Goal: Task Accomplishment & Management: Use online tool/utility

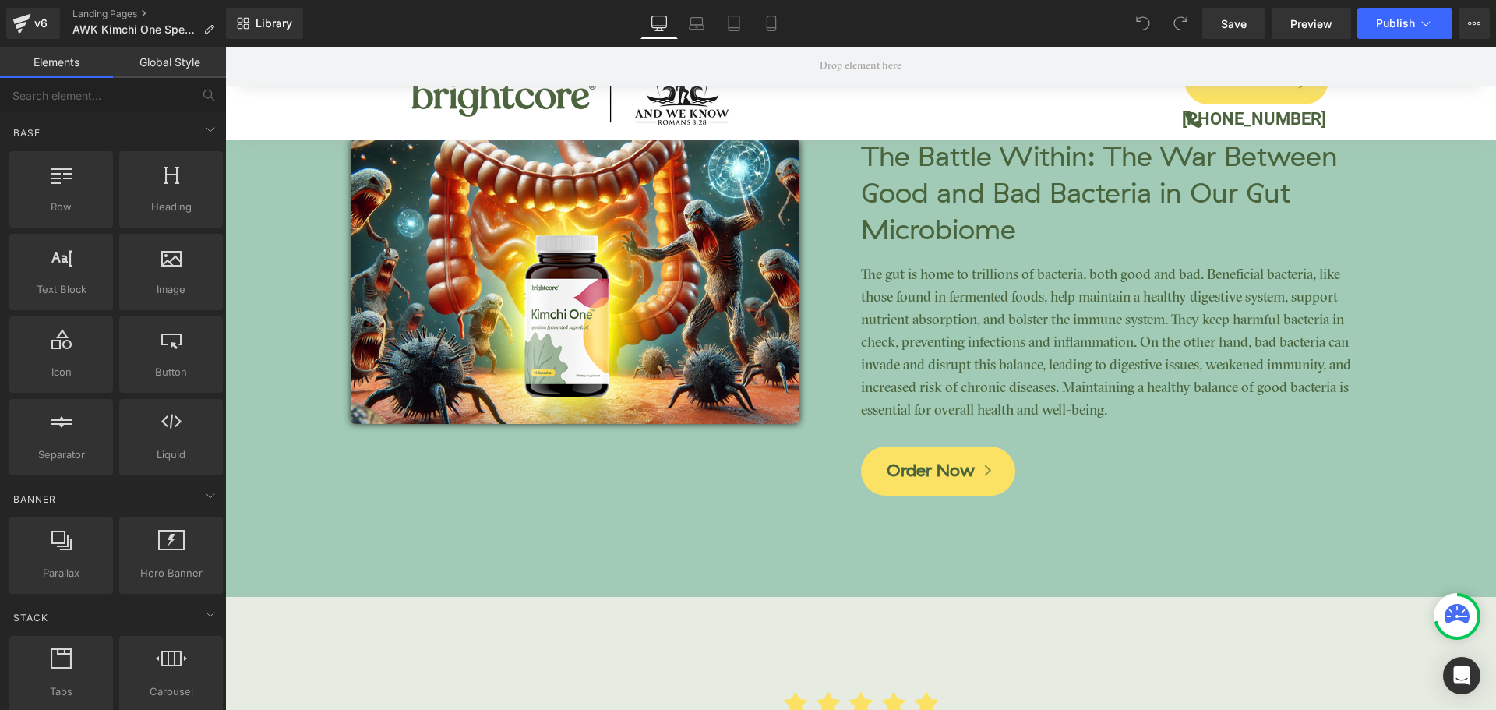
scroll to position [3973, 0]
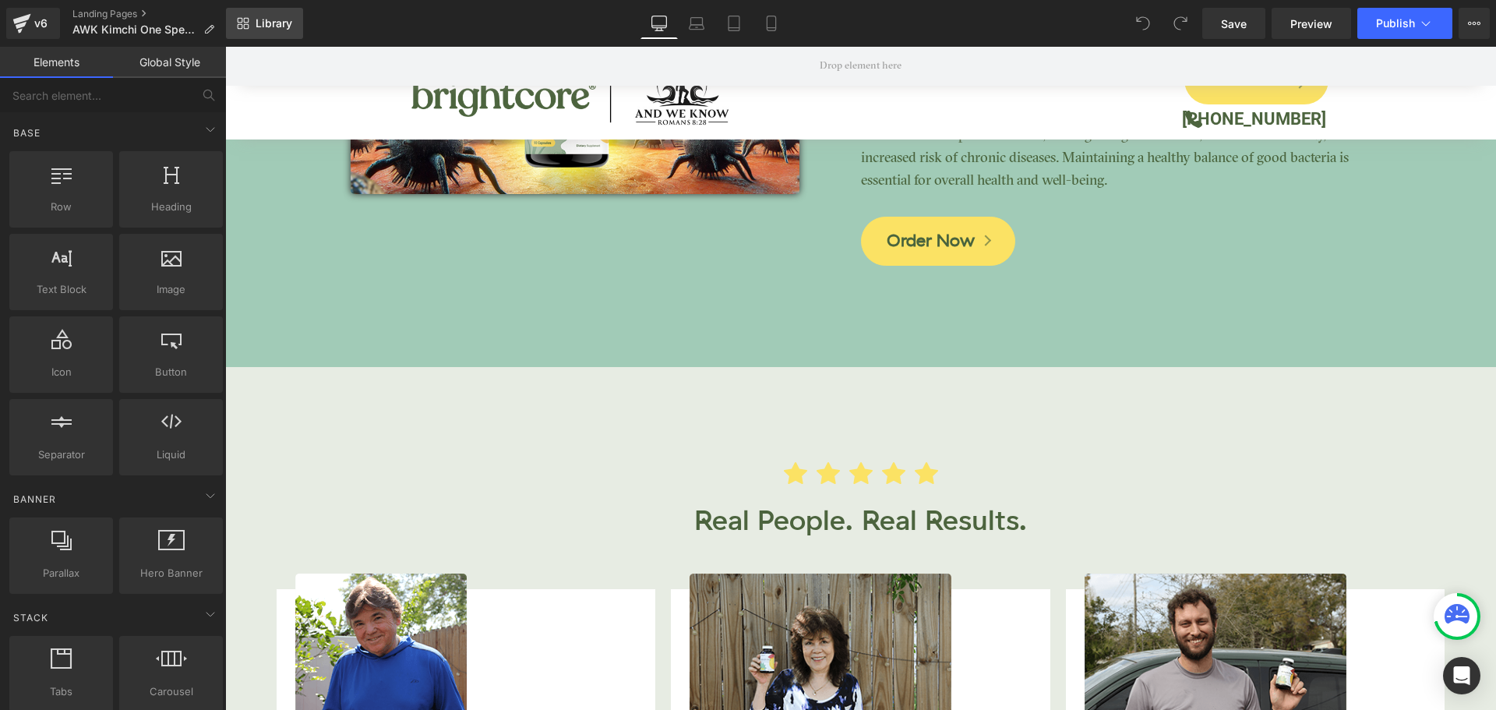
click at [263, 32] on link "Library" at bounding box center [264, 23] width 77 height 31
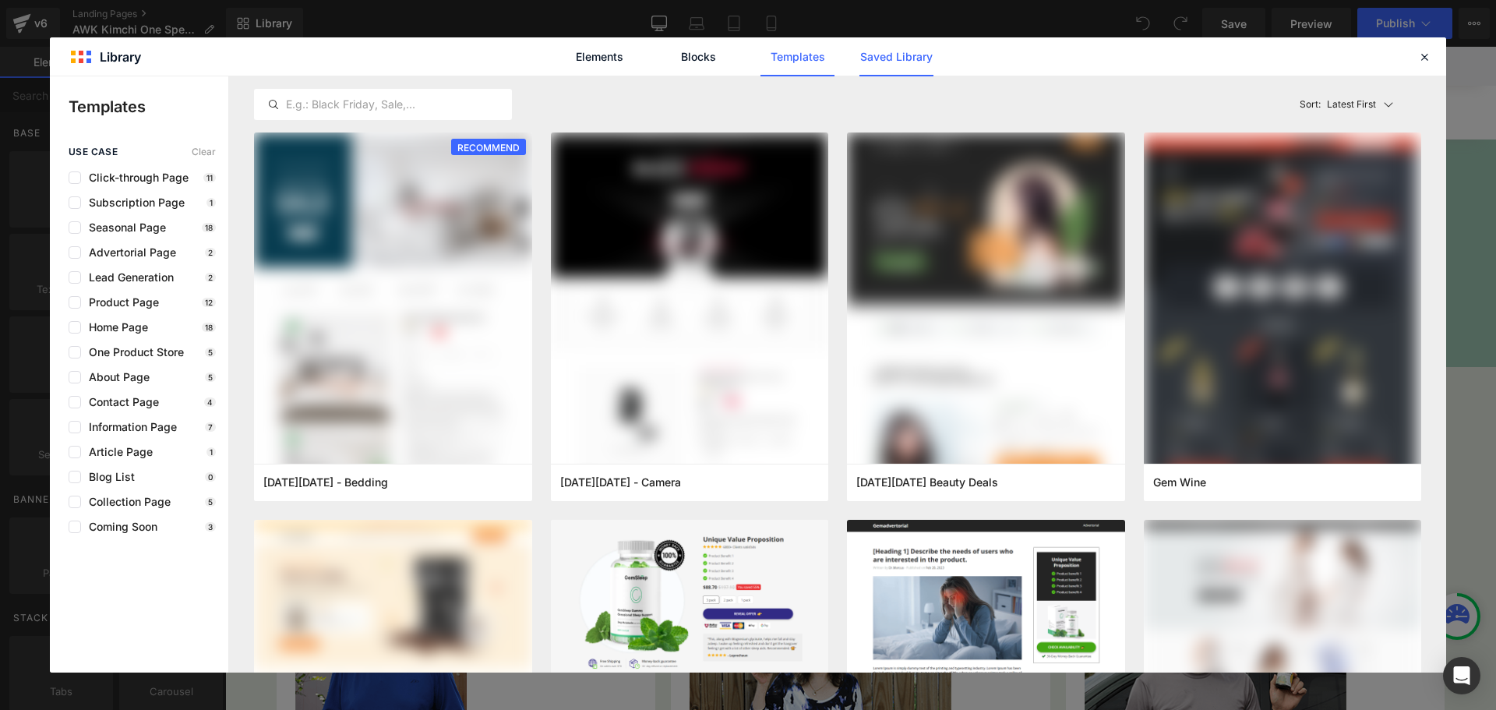
click at [881, 62] on link "Saved Library" at bounding box center [896, 56] width 74 height 39
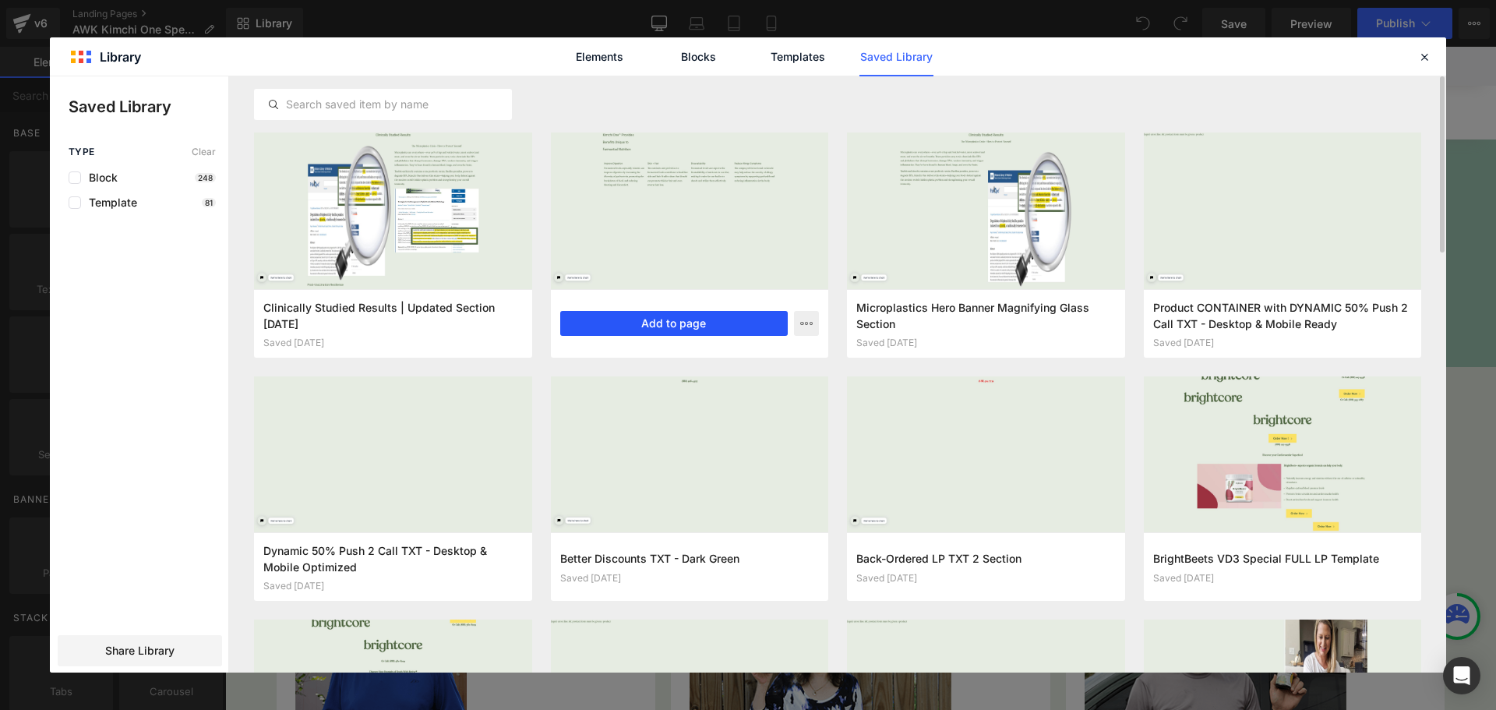
click at [749, 325] on button "Add to page" at bounding box center [674, 323] width 228 height 25
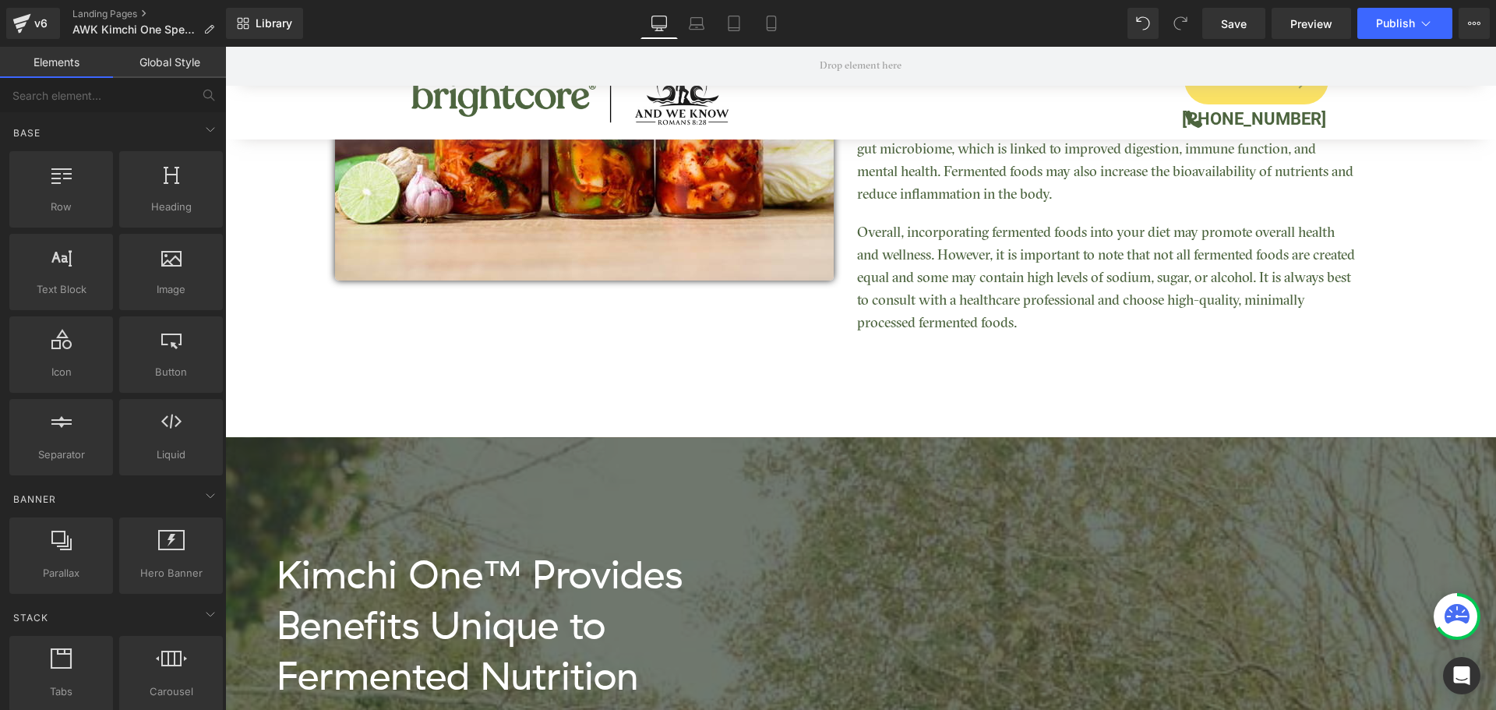
scroll to position [2129, 0]
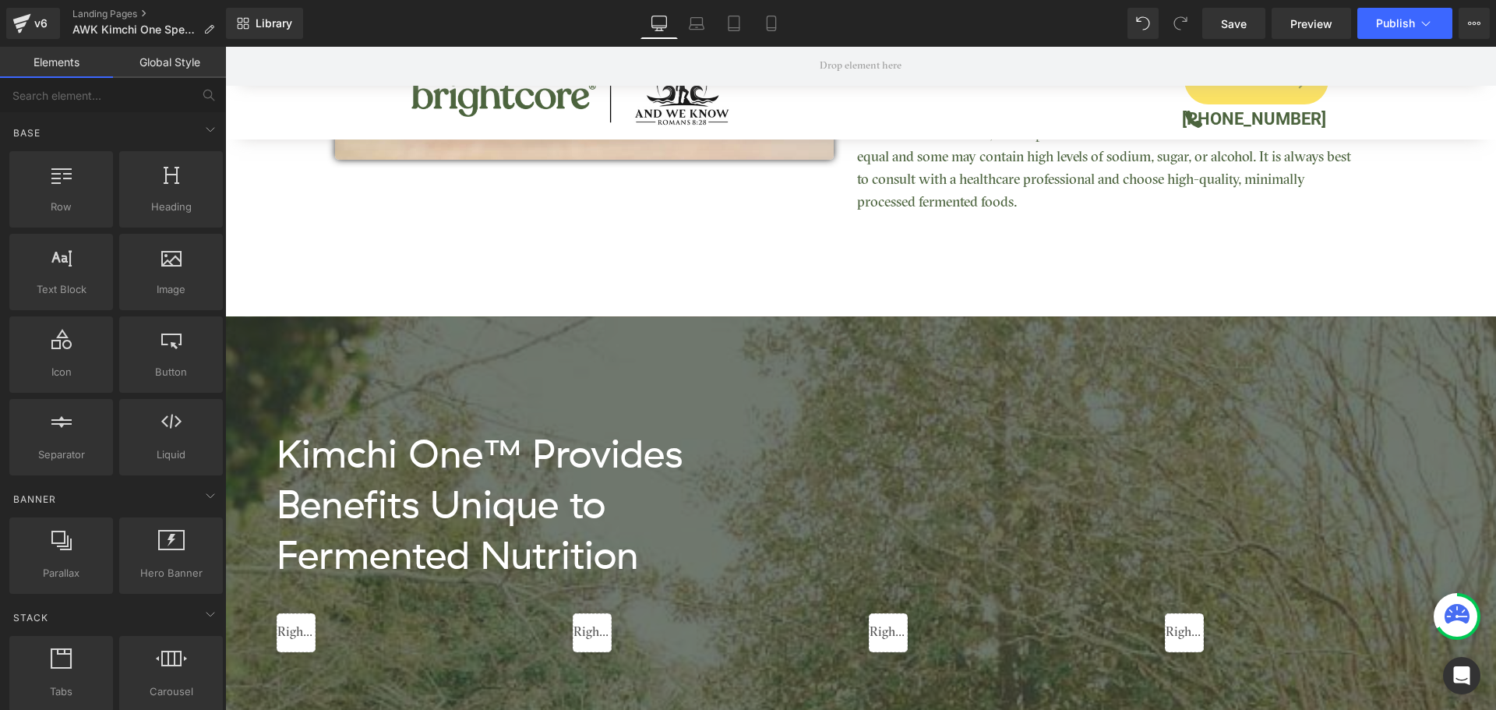
click at [338, 346] on div "Kimchi One™ Provides Benefits Unique to Fermented Nutrition Heading Liquid Liqu…" at bounding box center [861, 540] width 1184 height 449
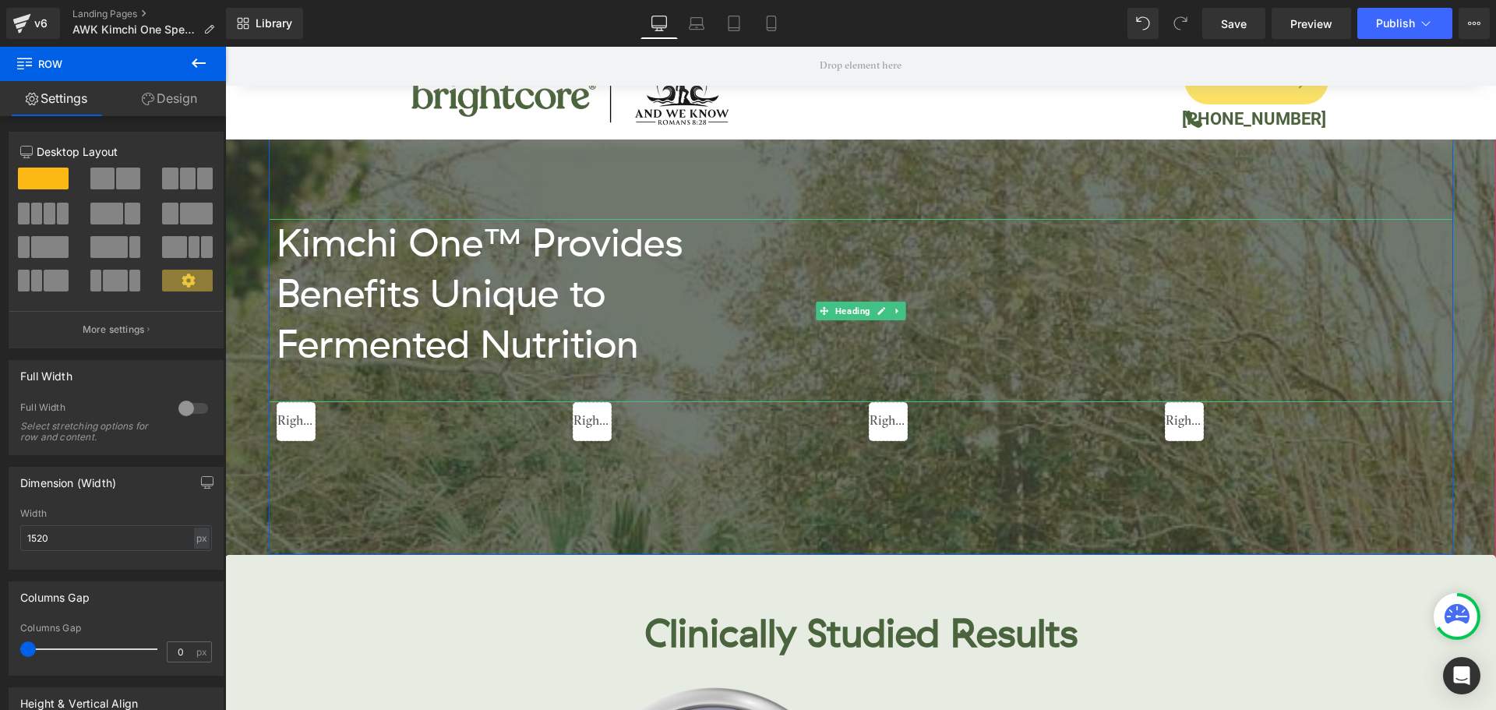
scroll to position [2207, 0]
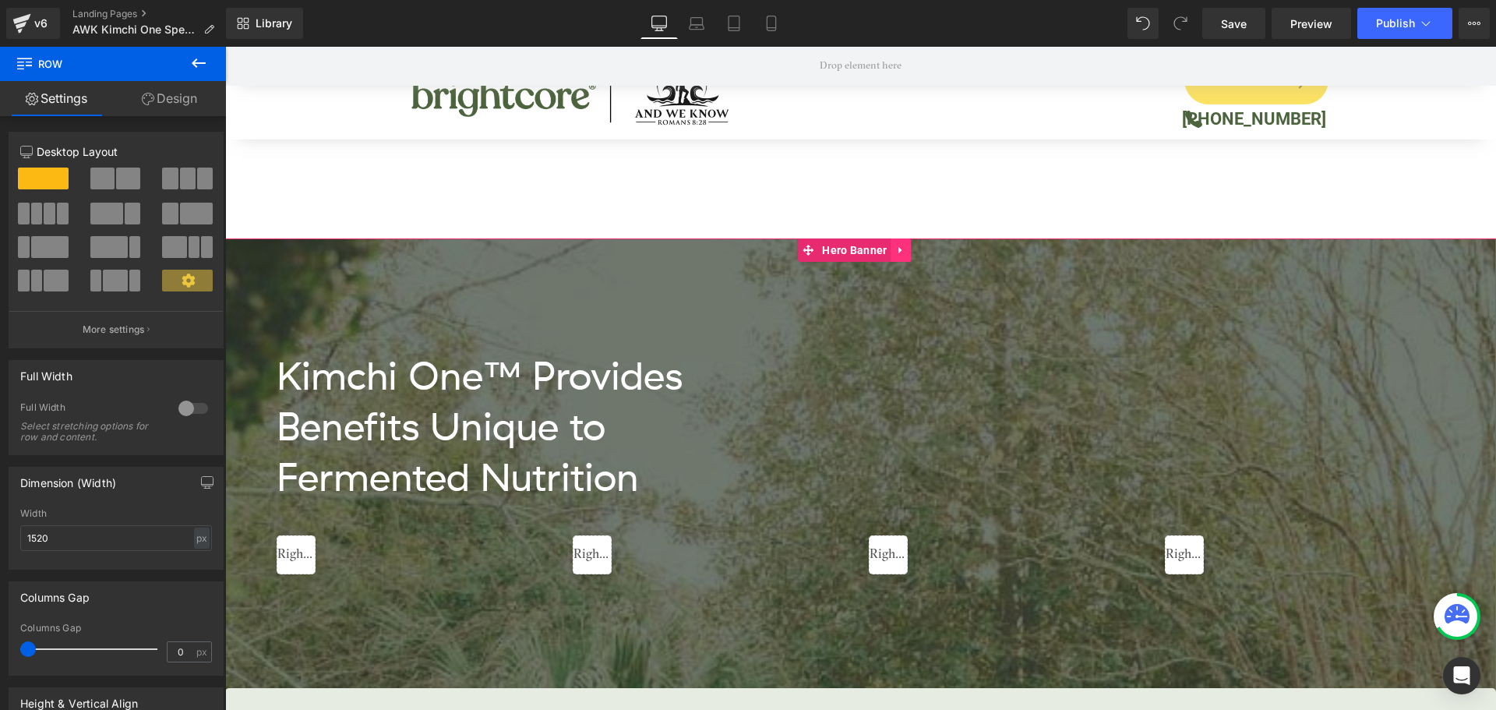
click at [911, 247] on link at bounding box center [901, 249] width 20 height 23
click at [911, 247] on icon at bounding box center [911, 250] width 11 height 11
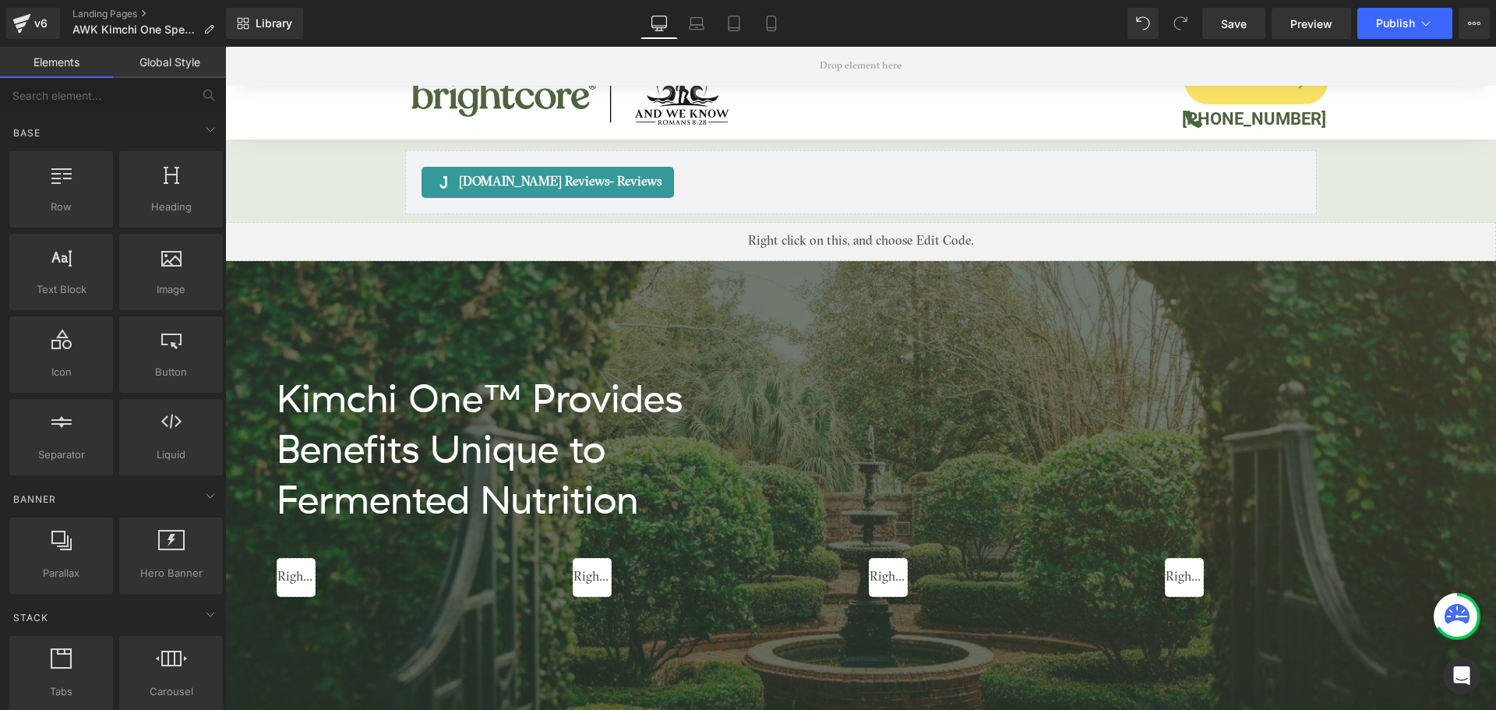
scroll to position [5401, 0]
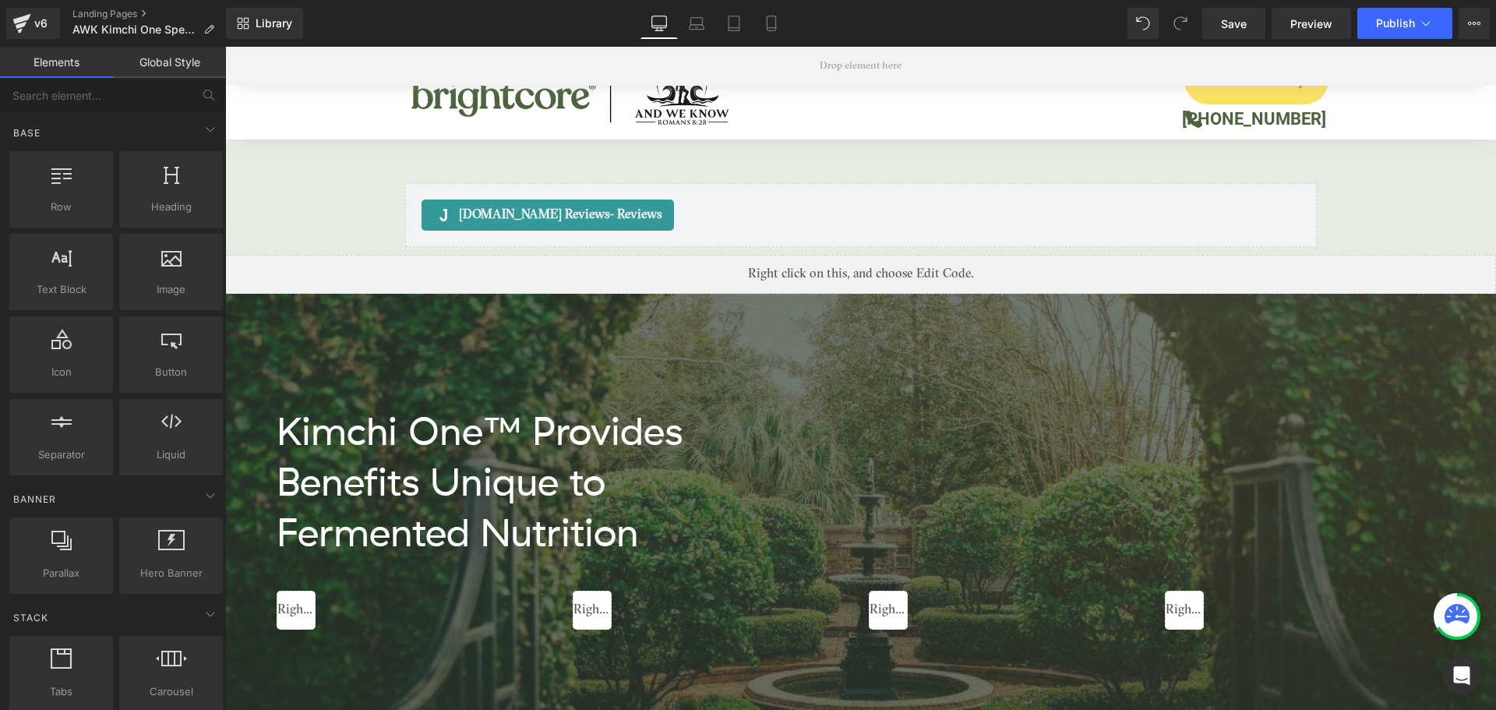
click at [260, 294] on span "Kimchi One™ Provides Benefits Unique to Fermented Nutrition Heading Liquid Liqu…" at bounding box center [860, 518] width 1271 height 449
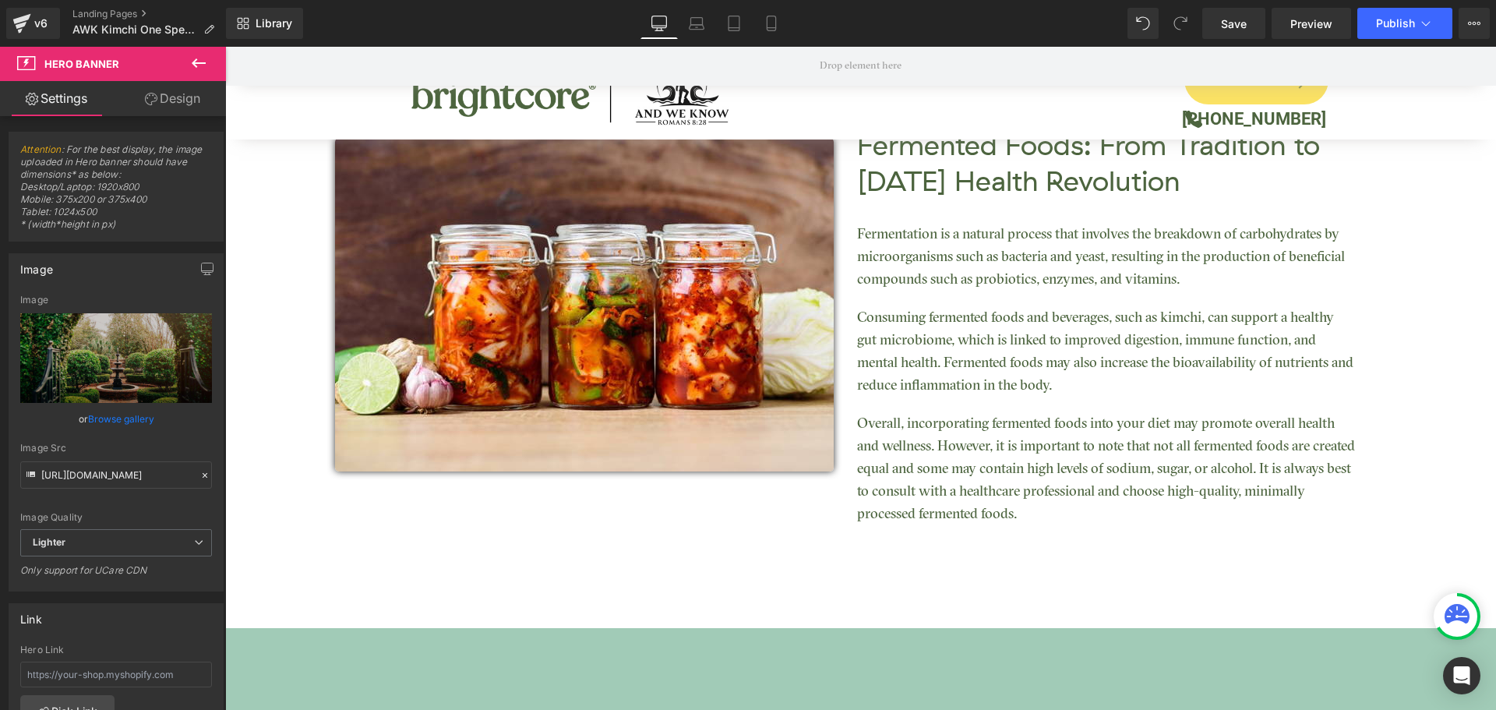
scroll to position [2129, 0]
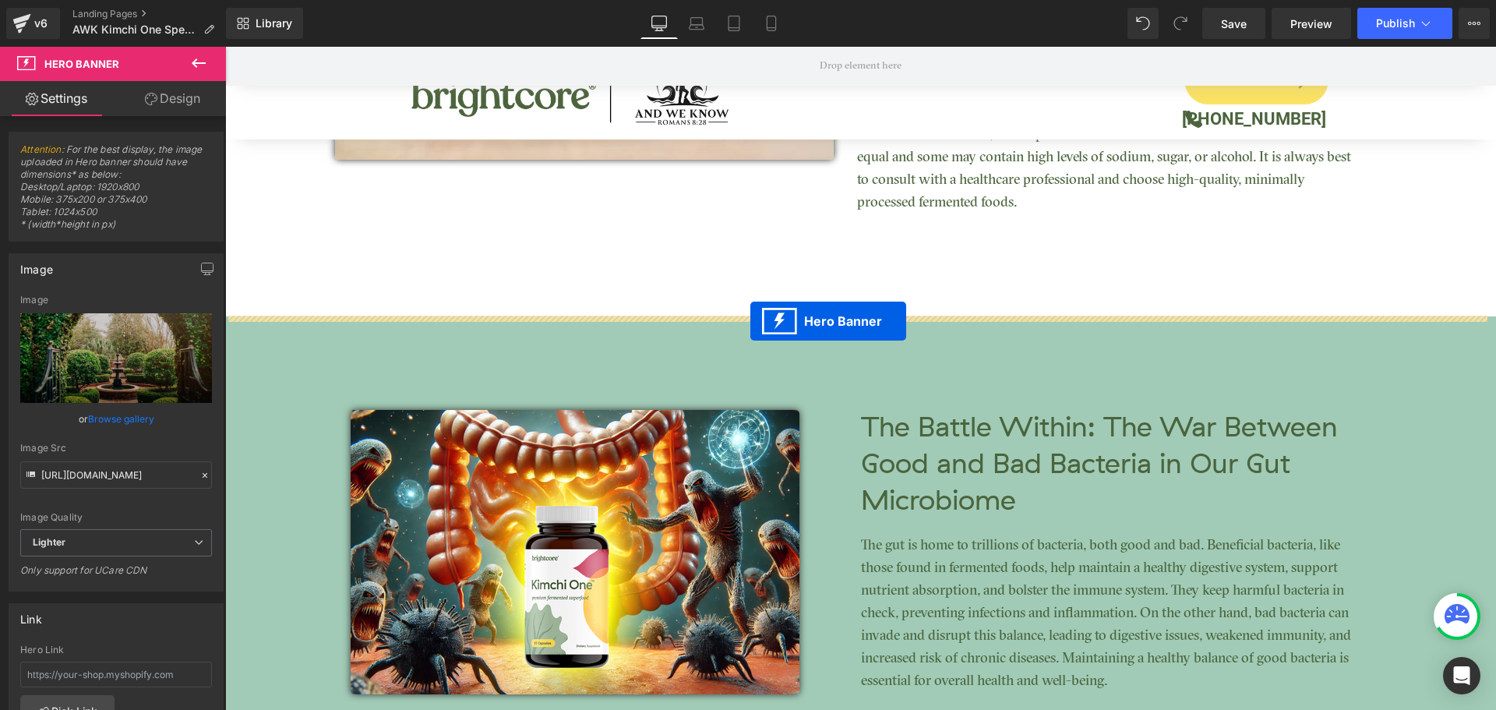
drag, startPoint x: 804, startPoint y: 274, endPoint x: 750, endPoint y: 321, distance: 71.2
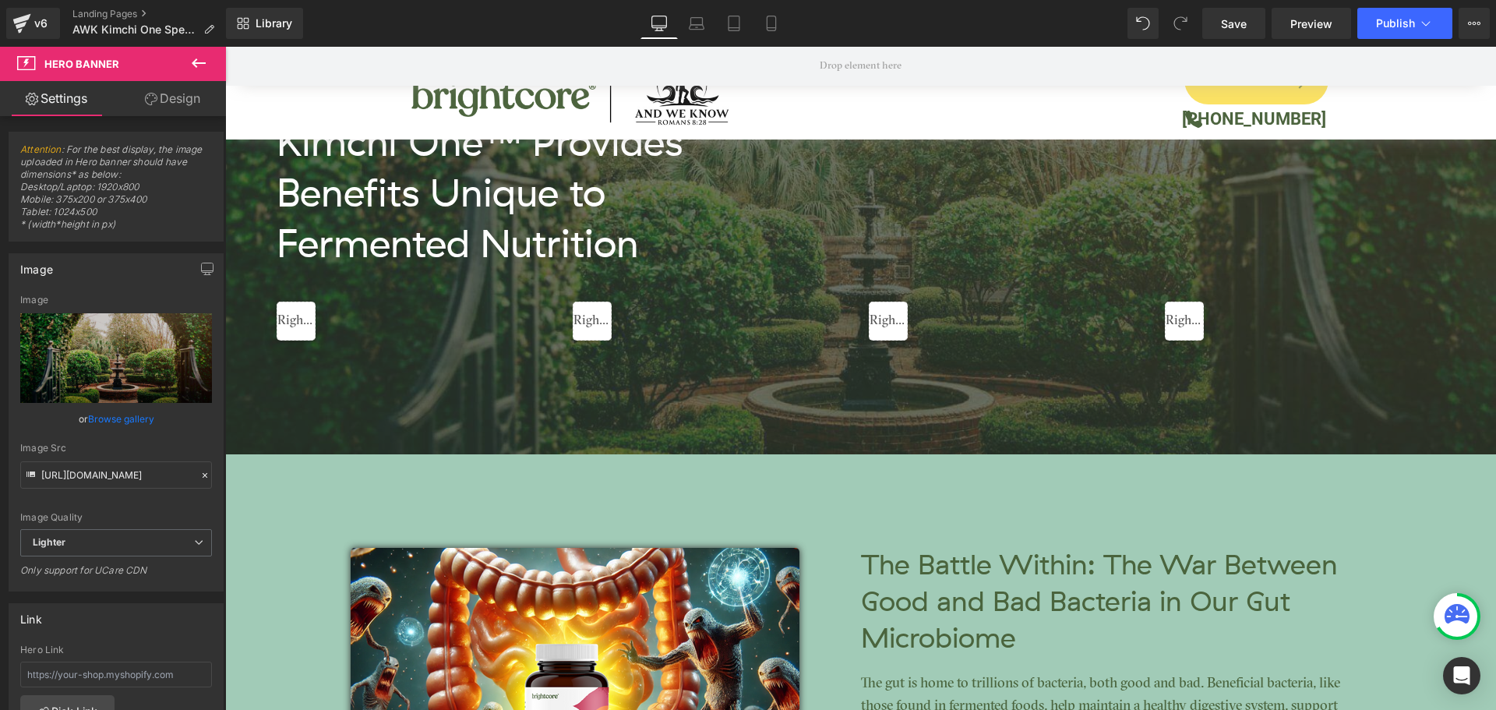
scroll to position [2674, 0]
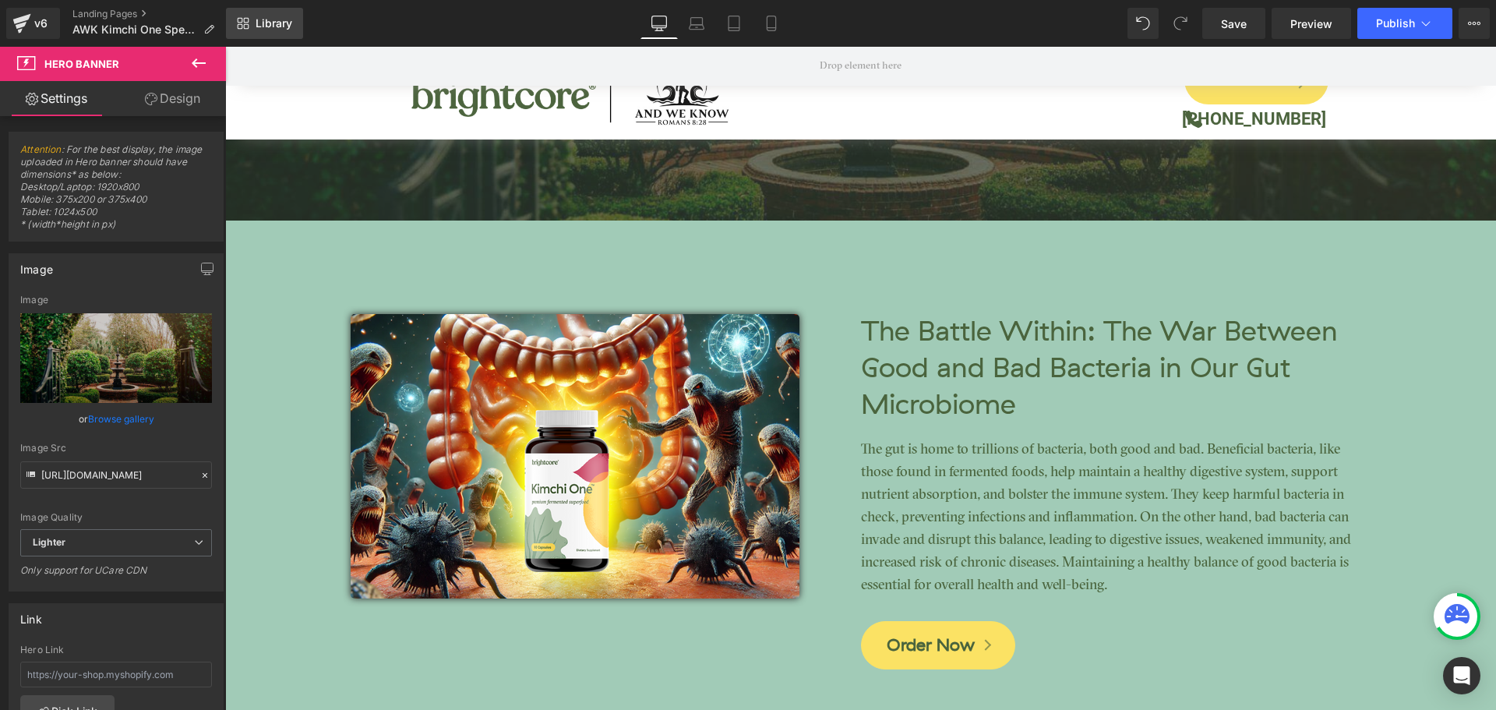
click at [280, 23] on span "Library" at bounding box center [274, 23] width 37 height 14
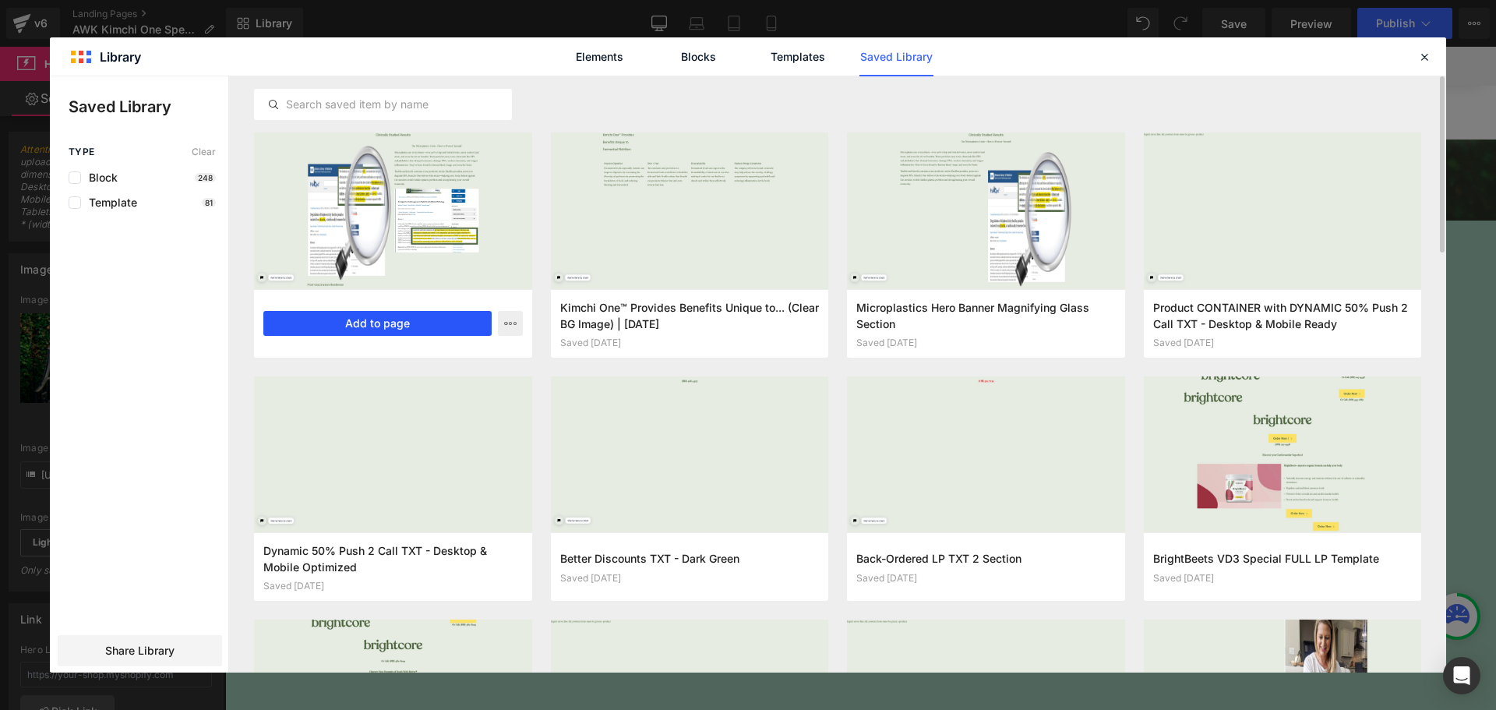
click at [419, 325] on button "Add to page" at bounding box center [377, 323] width 228 height 25
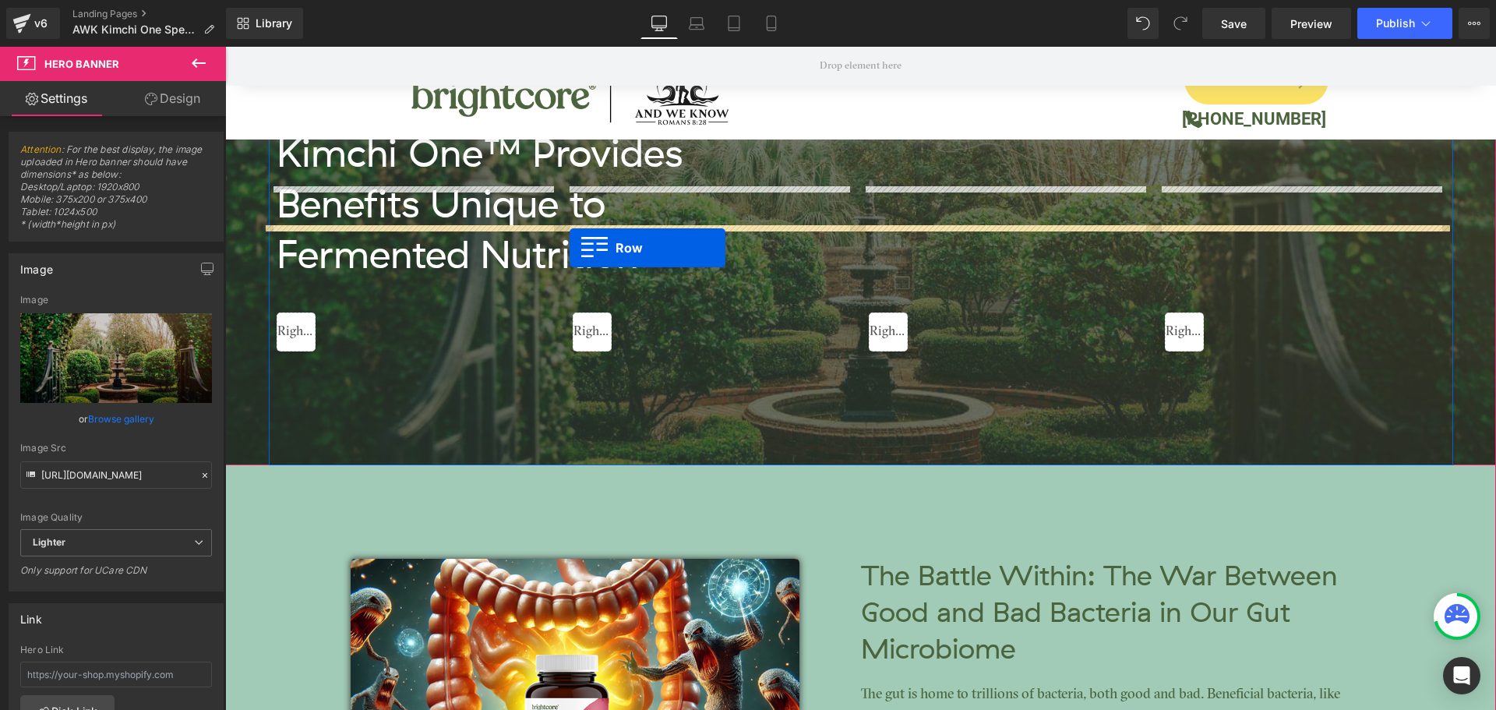
scroll to position [2559, 0]
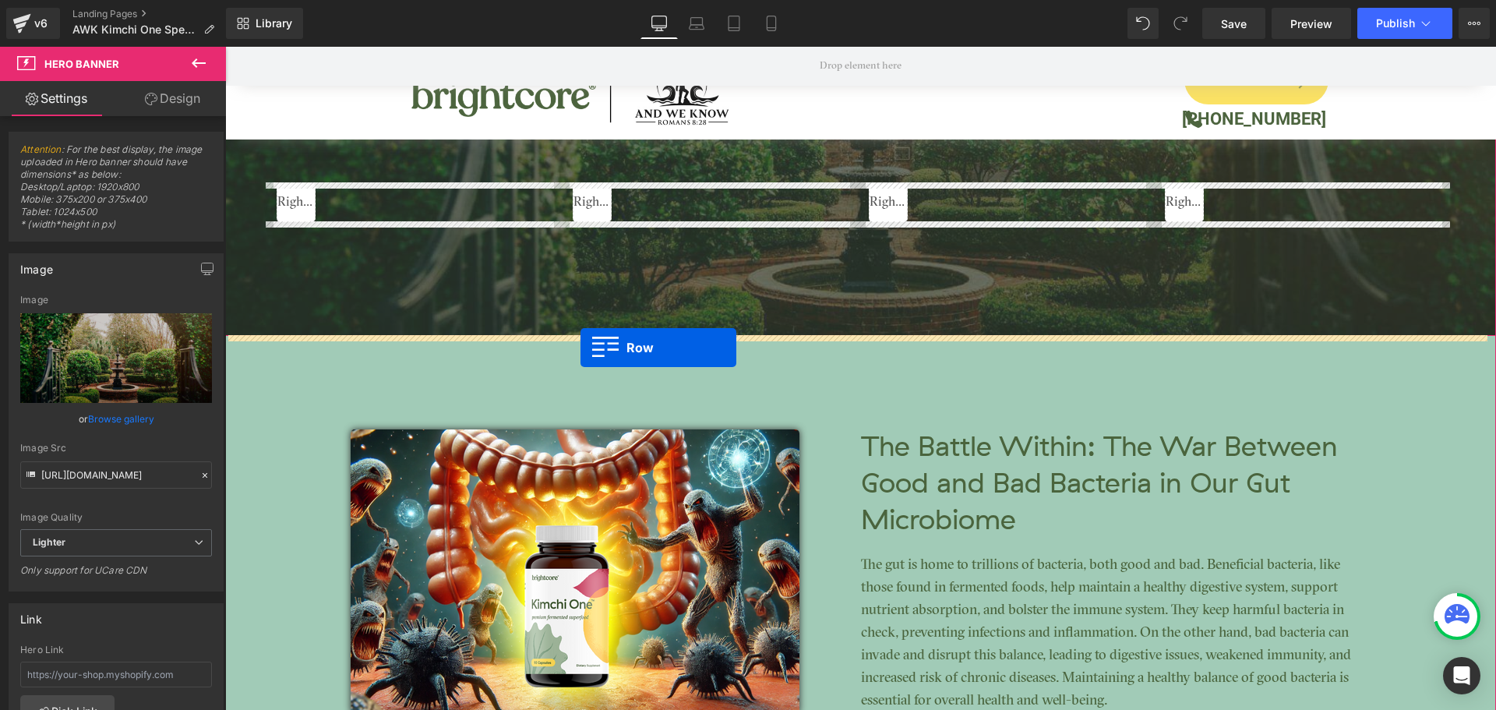
drag, startPoint x: 233, startPoint y: 373, endPoint x: 580, endPoint y: 347, distance: 348.4
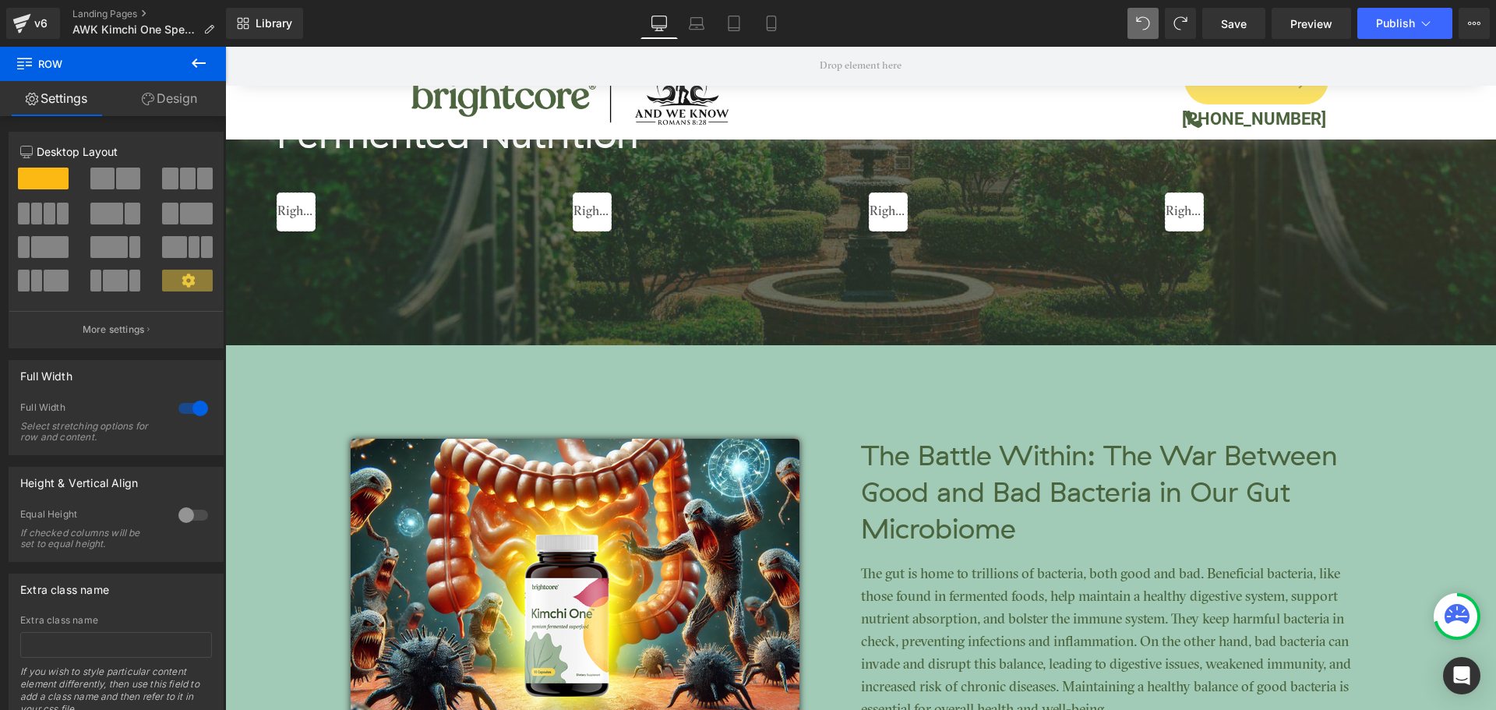
scroll to position [2546, 0]
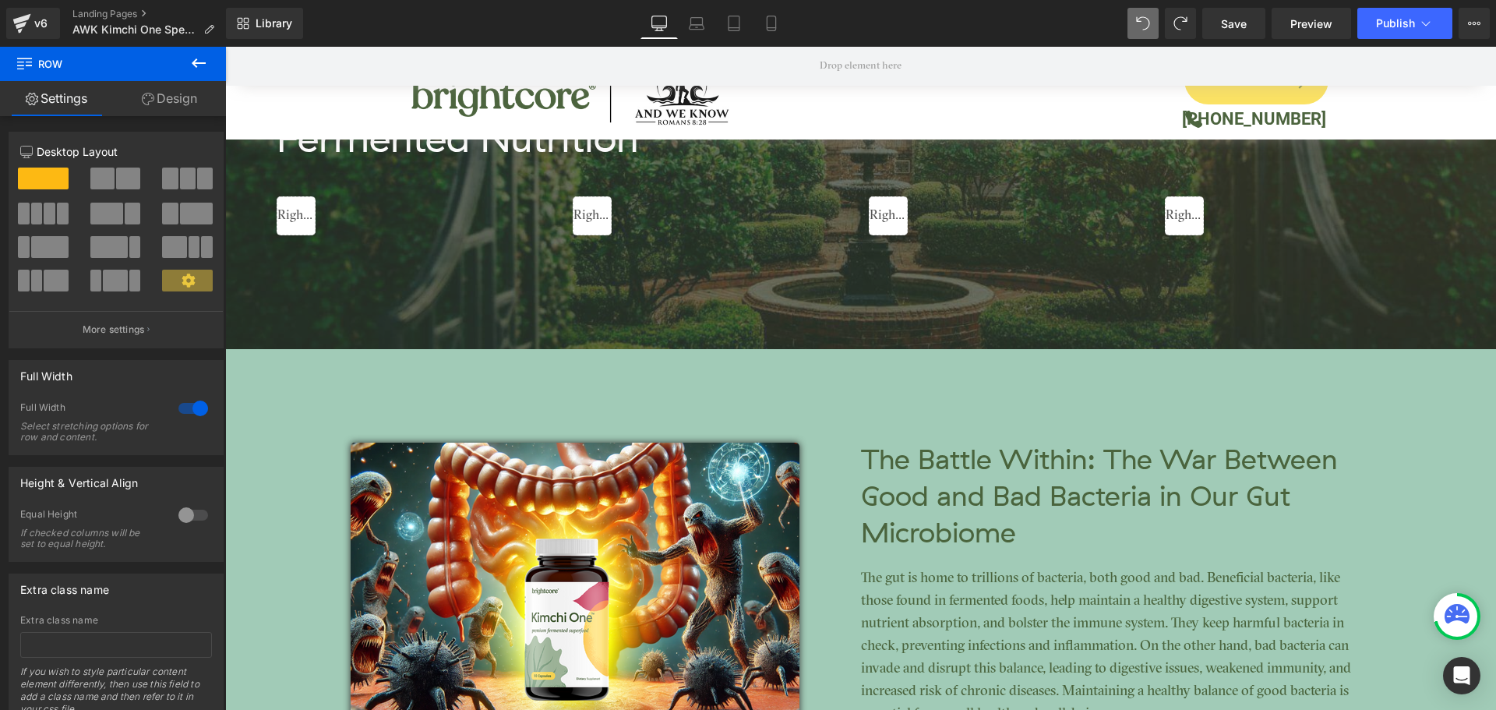
click at [802, 365] on div "Image The Battle Within: The War Between Good and Bad Bacteria in Our Gut Micro…" at bounding box center [861, 577] width 1020 height 456
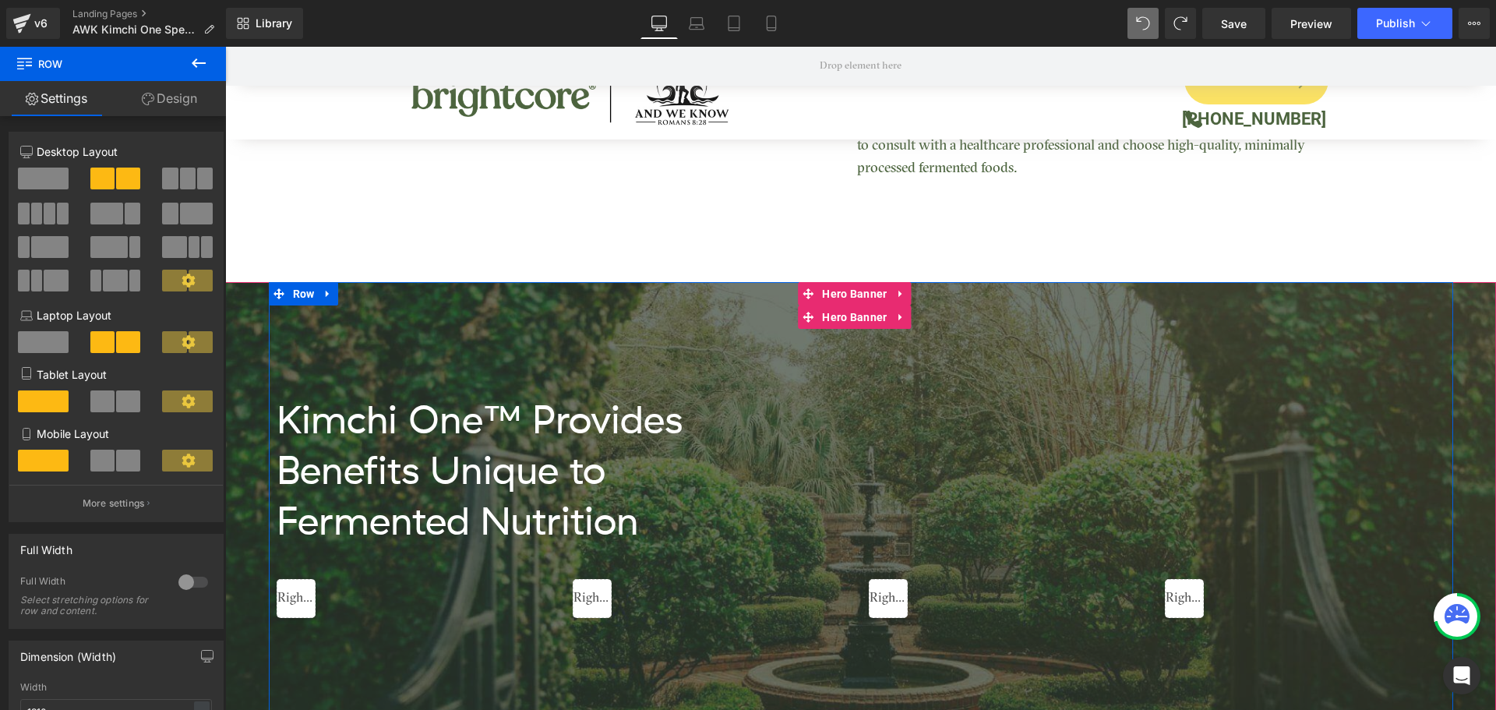
scroll to position [2156, 0]
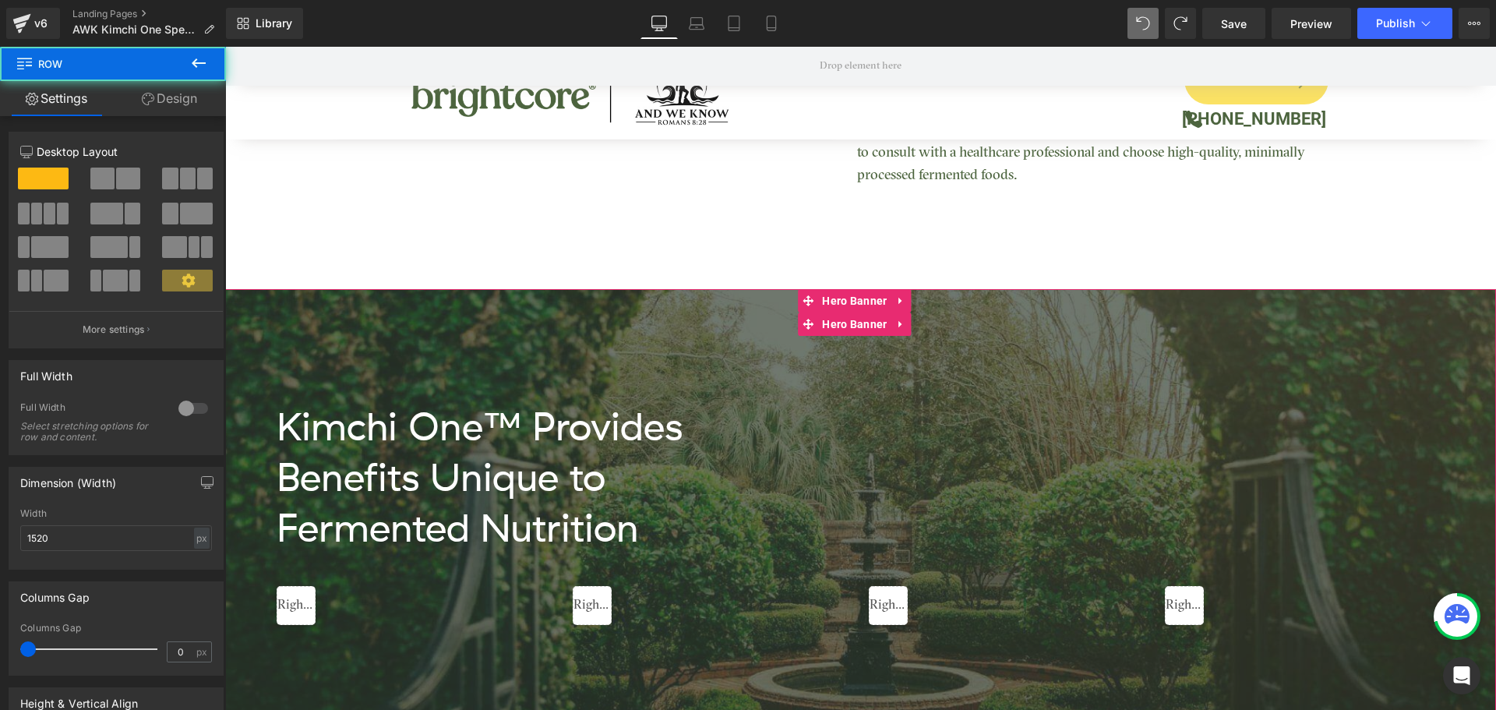
click at [874, 319] on div "Kimchi One™ Provides Benefits Unique to Fermented Nutrition Heading Liquid Liqu…" at bounding box center [860, 513] width 1271 height 449
click at [905, 324] on icon at bounding box center [901, 325] width 11 height 12
click at [914, 326] on icon at bounding box center [911, 324] width 11 height 11
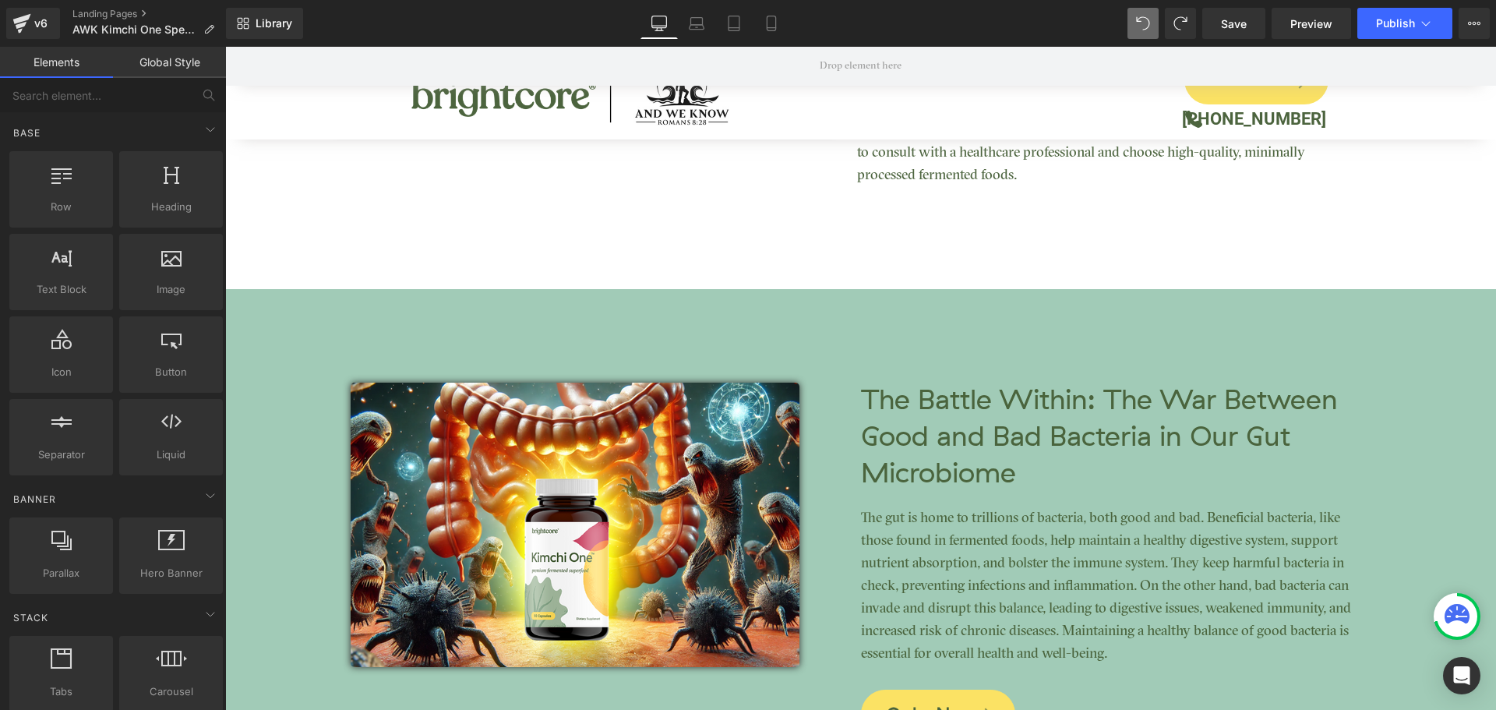
scroll to position [1845, 0]
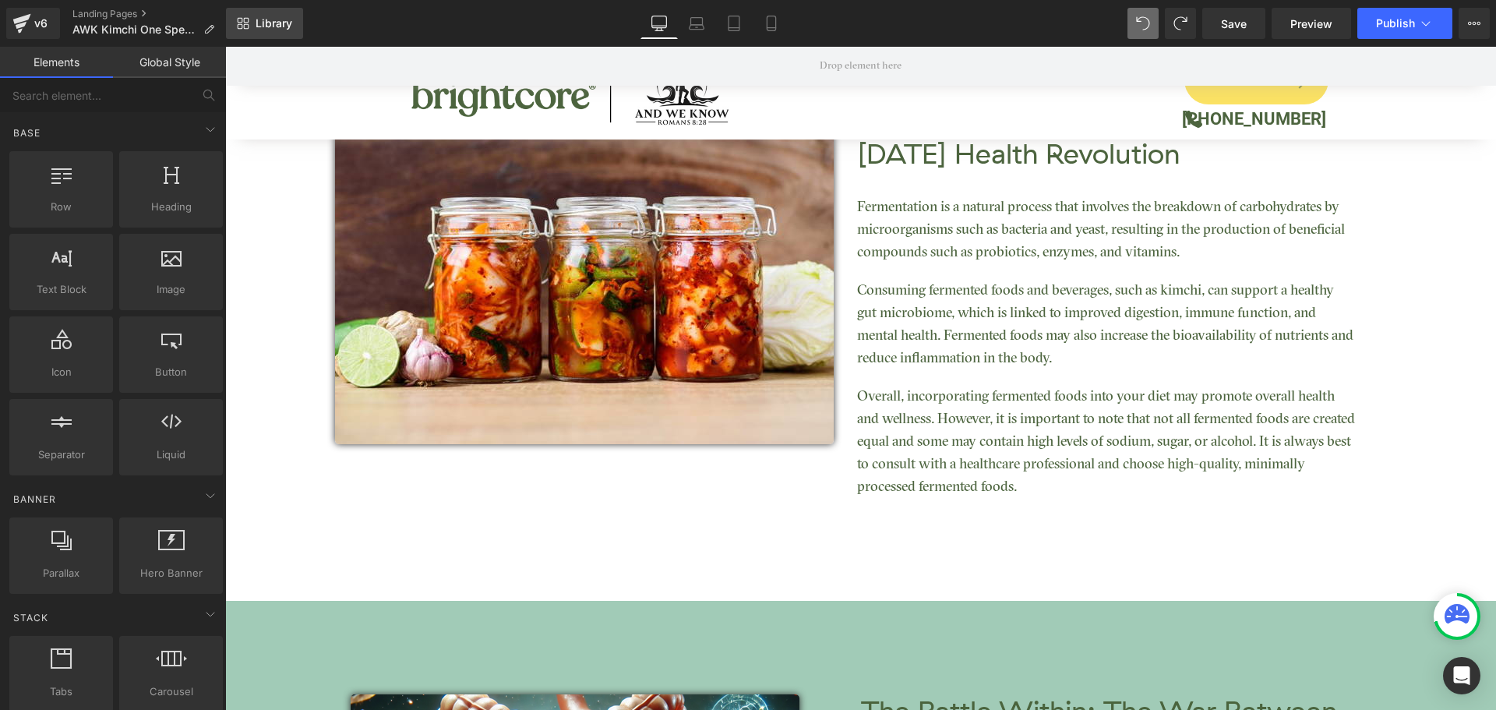
click at [248, 22] on icon at bounding box center [243, 23] width 12 height 12
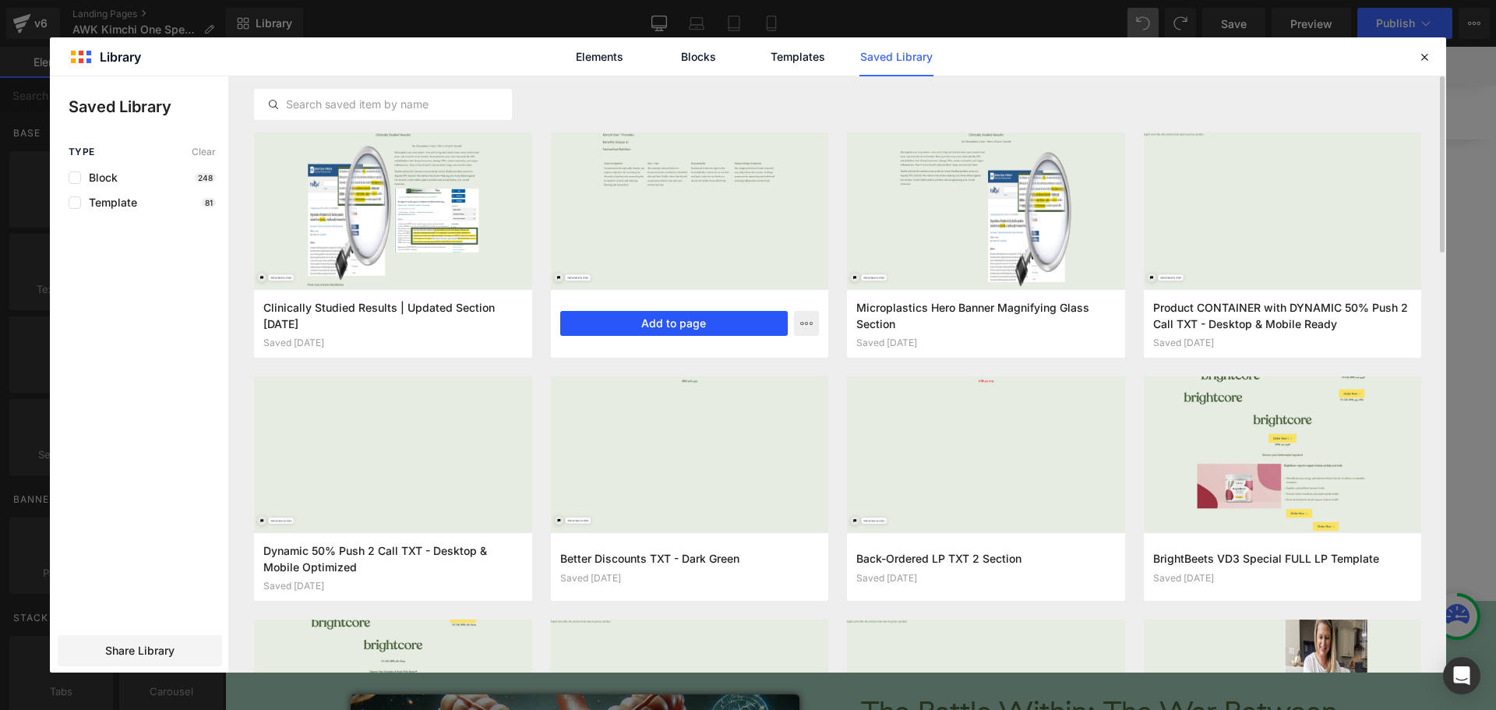
drag, startPoint x: 707, startPoint y: 323, endPoint x: 481, endPoint y: 276, distance: 230.7
click at [707, 323] on button "Add to page" at bounding box center [674, 323] width 228 height 25
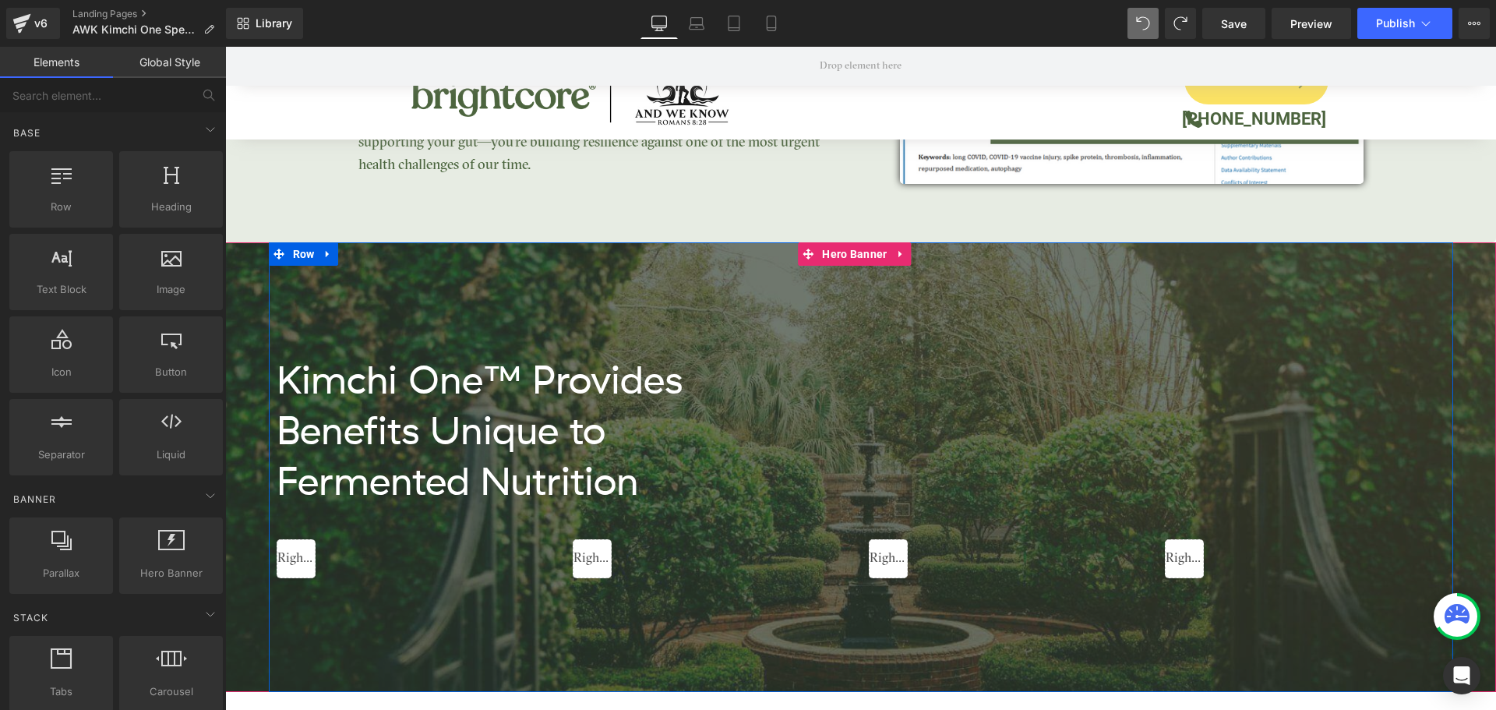
scroll to position [6315, 0]
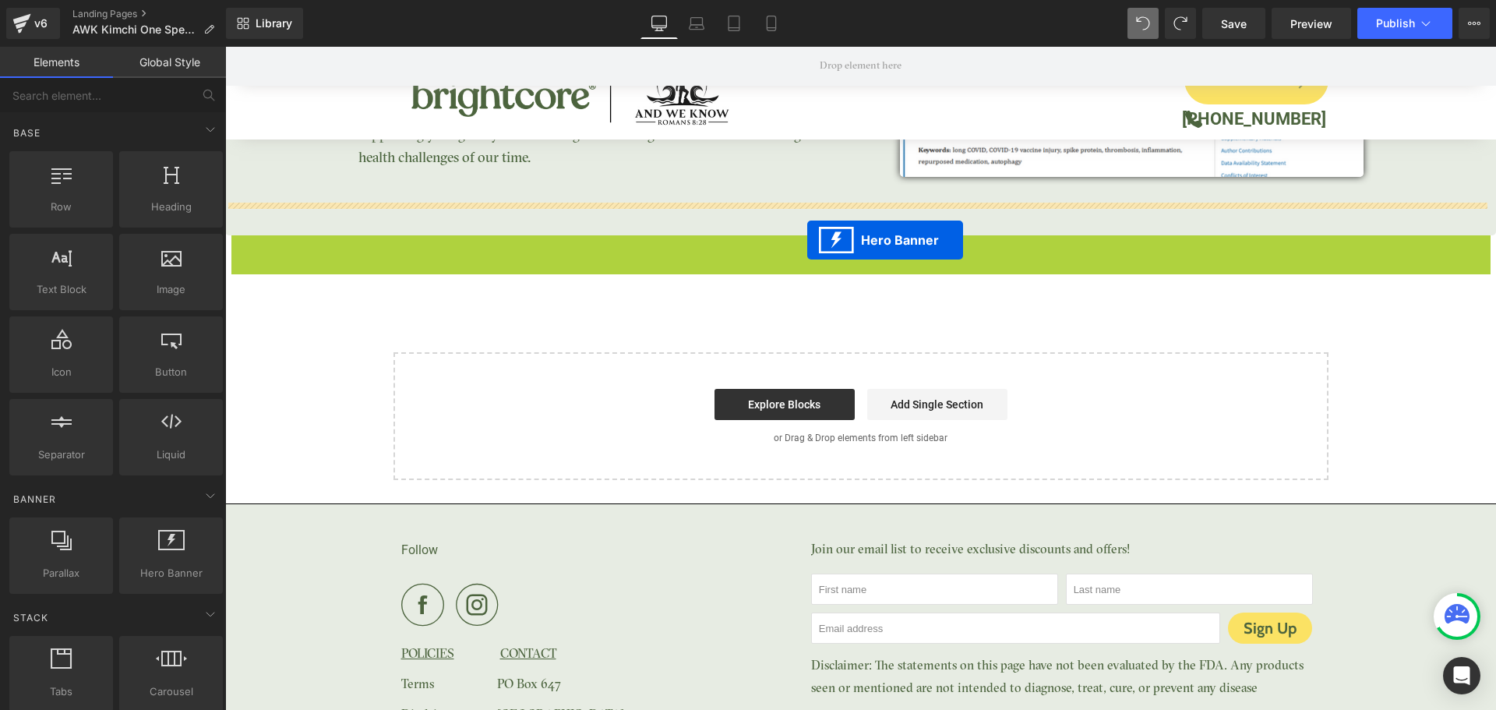
drag, startPoint x: 805, startPoint y: 213, endPoint x: 806, endPoint y: 245, distance: 32.0
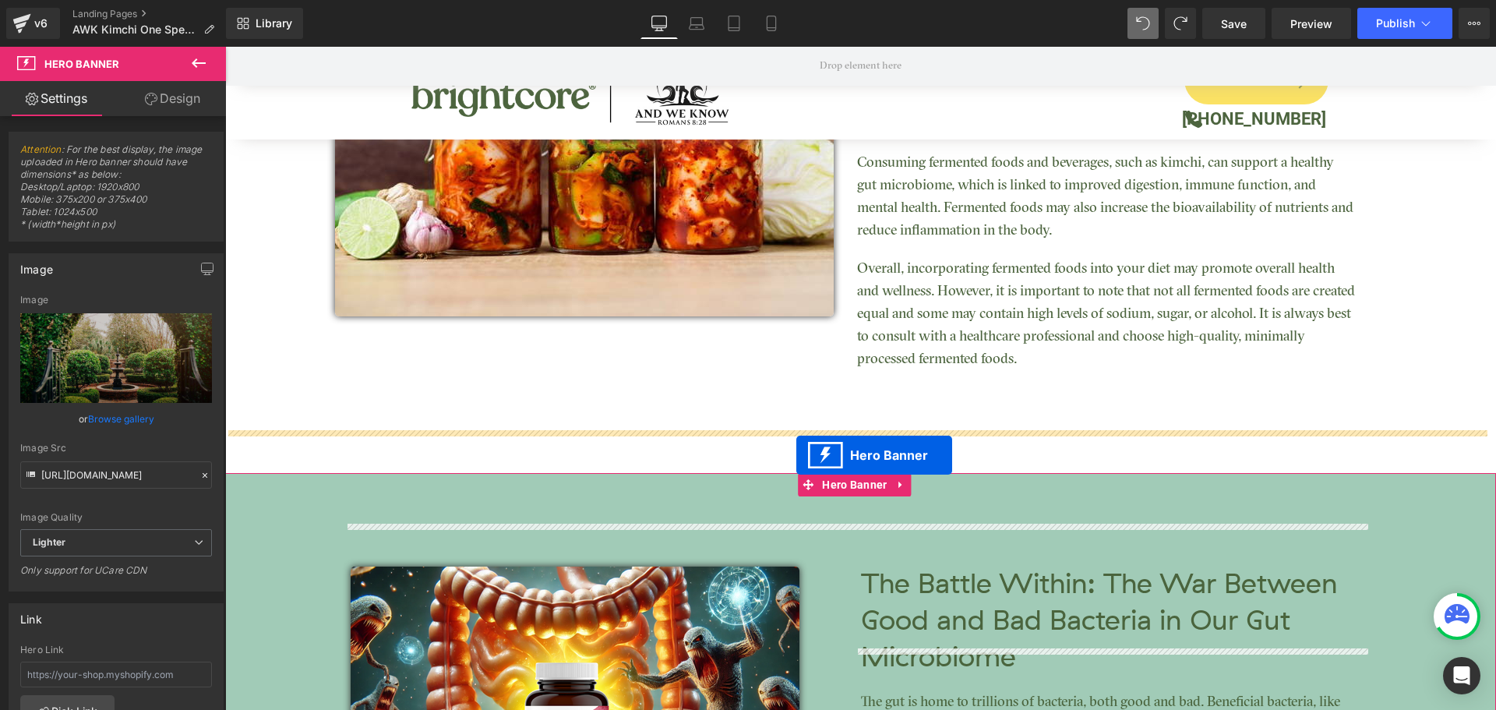
scroll to position [1952, 0]
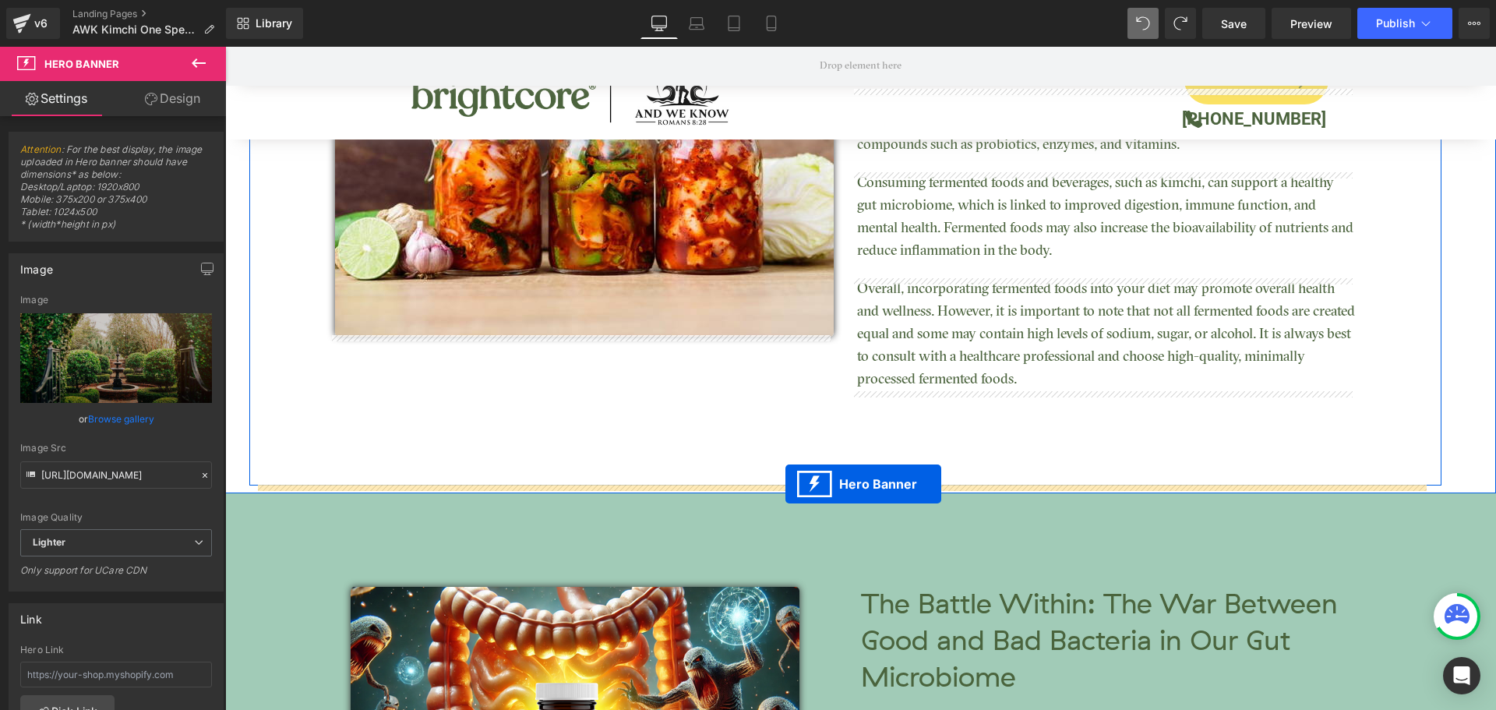
drag, startPoint x: 803, startPoint y: 210, endPoint x: 785, endPoint y: 484, distance: 274.0
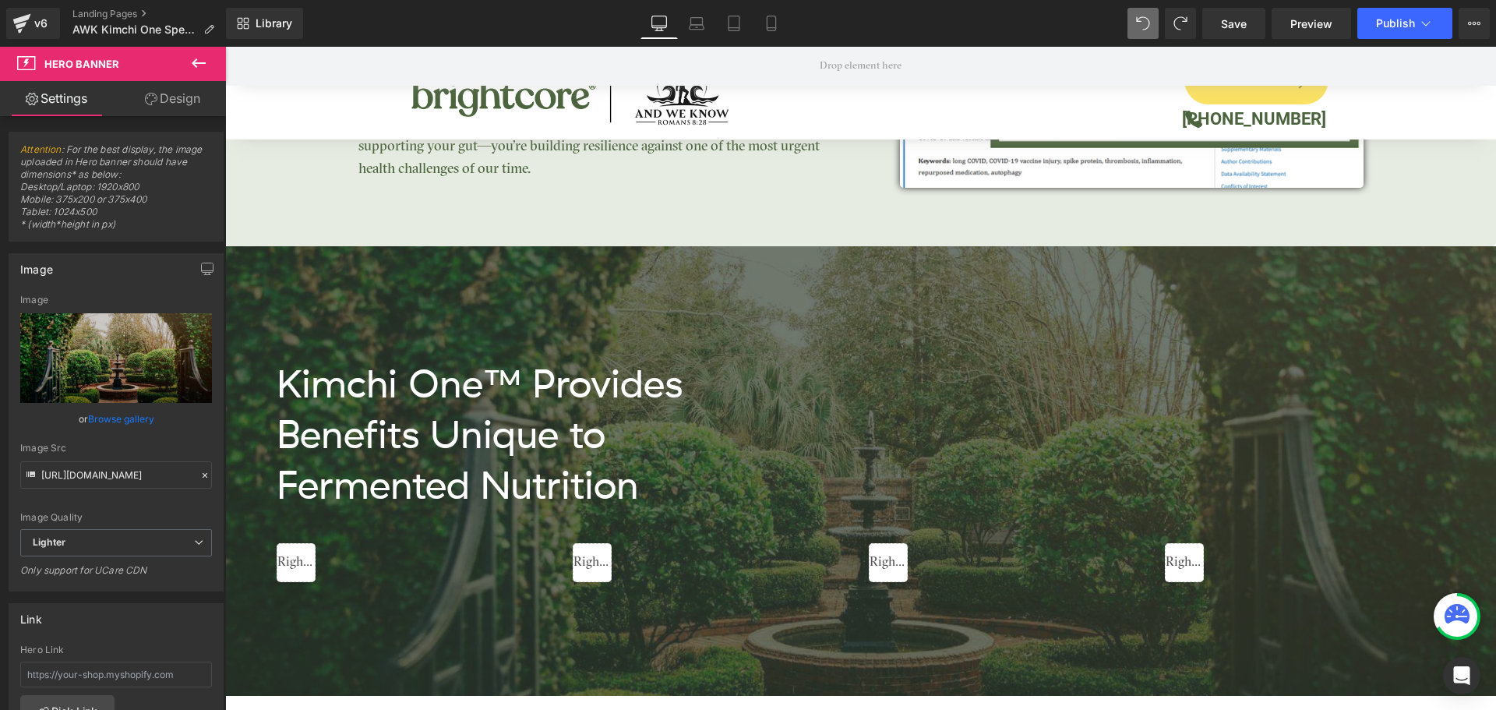
scroll to position [6211, 0]
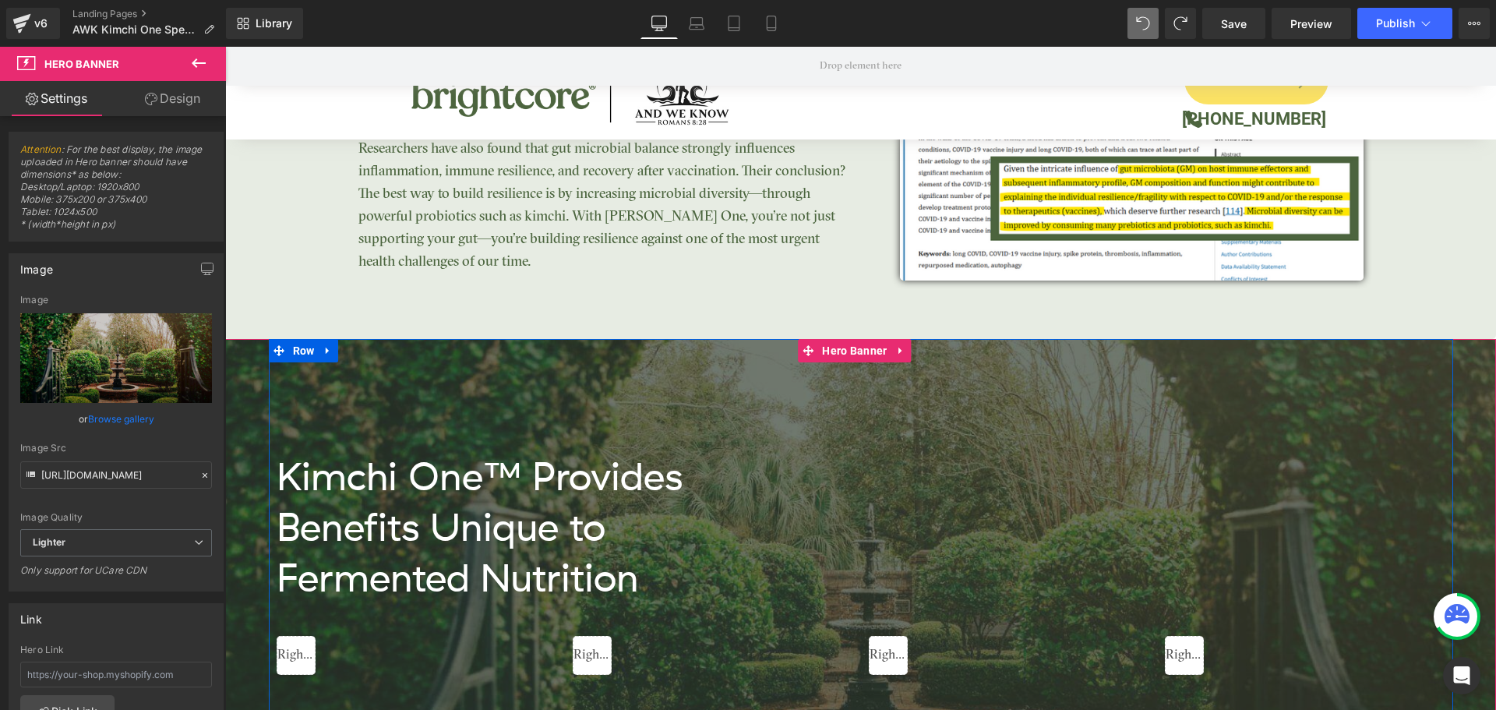
click at [288, 347] on div "Kimchi One™ Provides Benefits Unique to Fermented Nutrition Heading Liquid Liqu…" at bounding box center [861, 563] width 1184 height 449
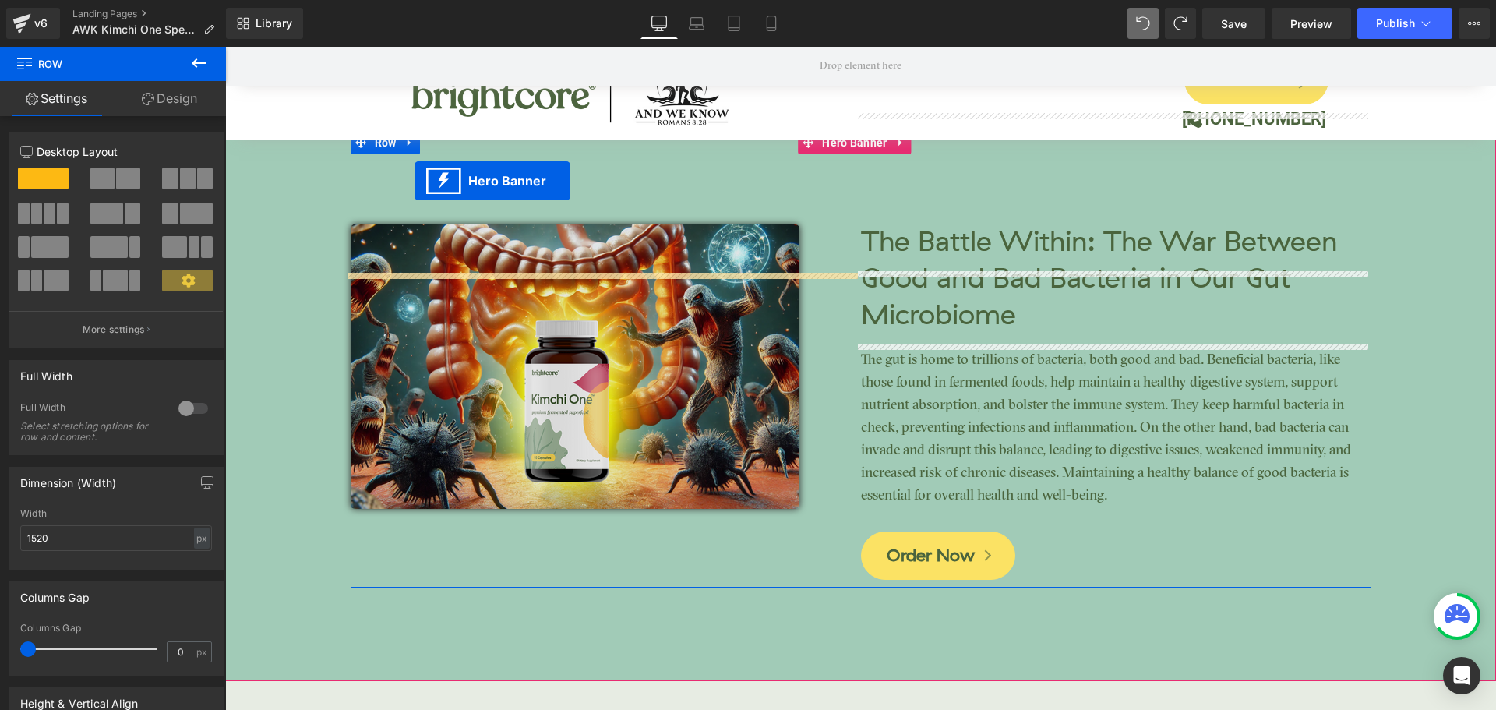
scroll to position [2550, 0]
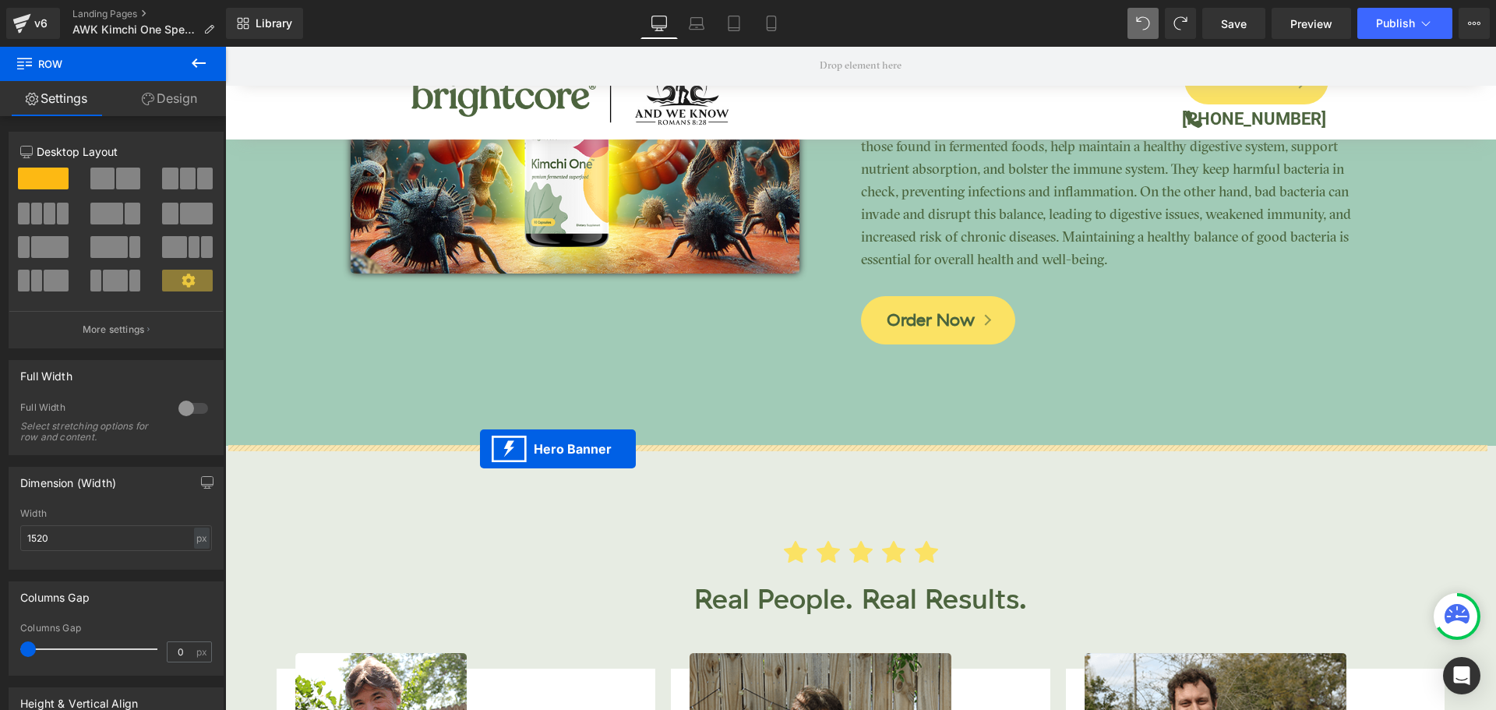
drag, startPoint x: 810, startPoint y: 323, endPoint x: 480, endPoint y: 449, distance: 353.3
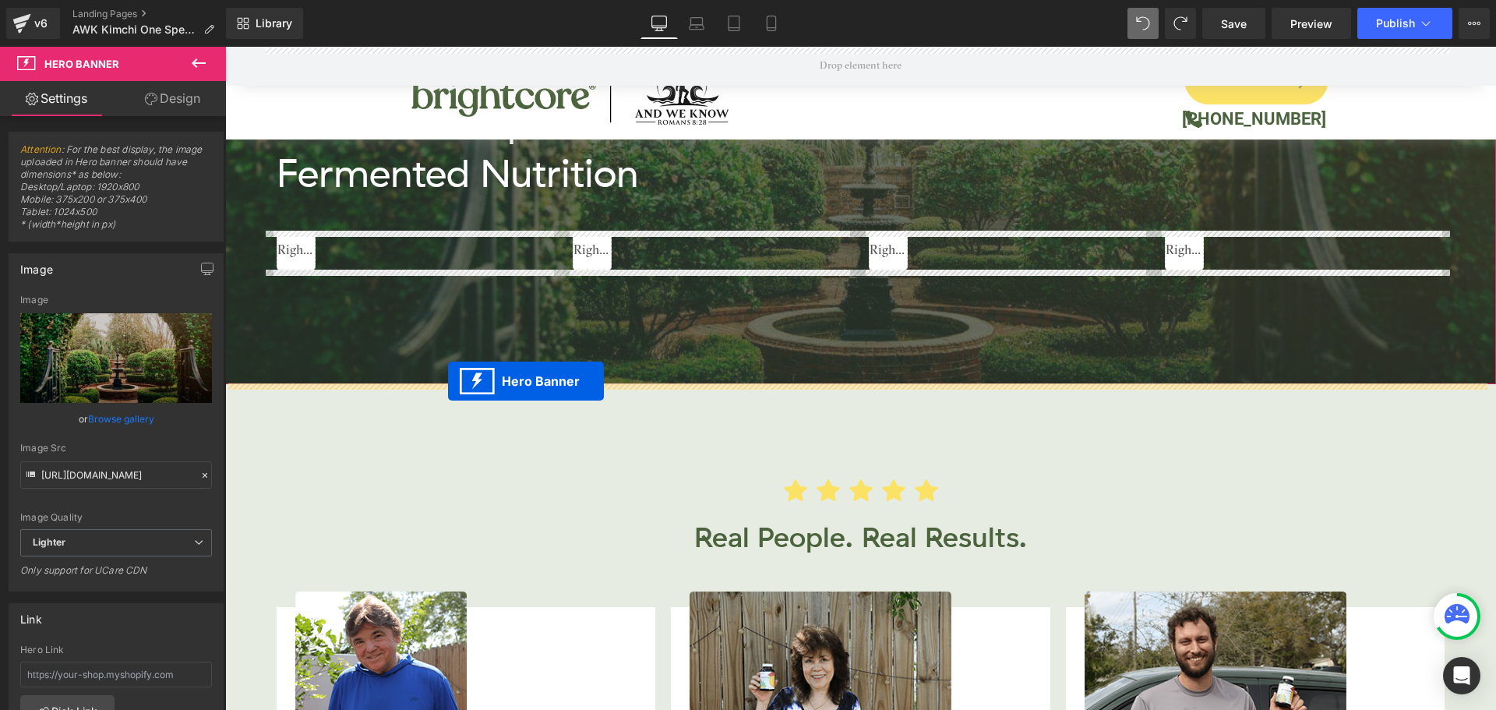
drag, startPoint x: 806, startPoint y: 376, endPoint x: 448, endPoint y: 381, distance: 358.4
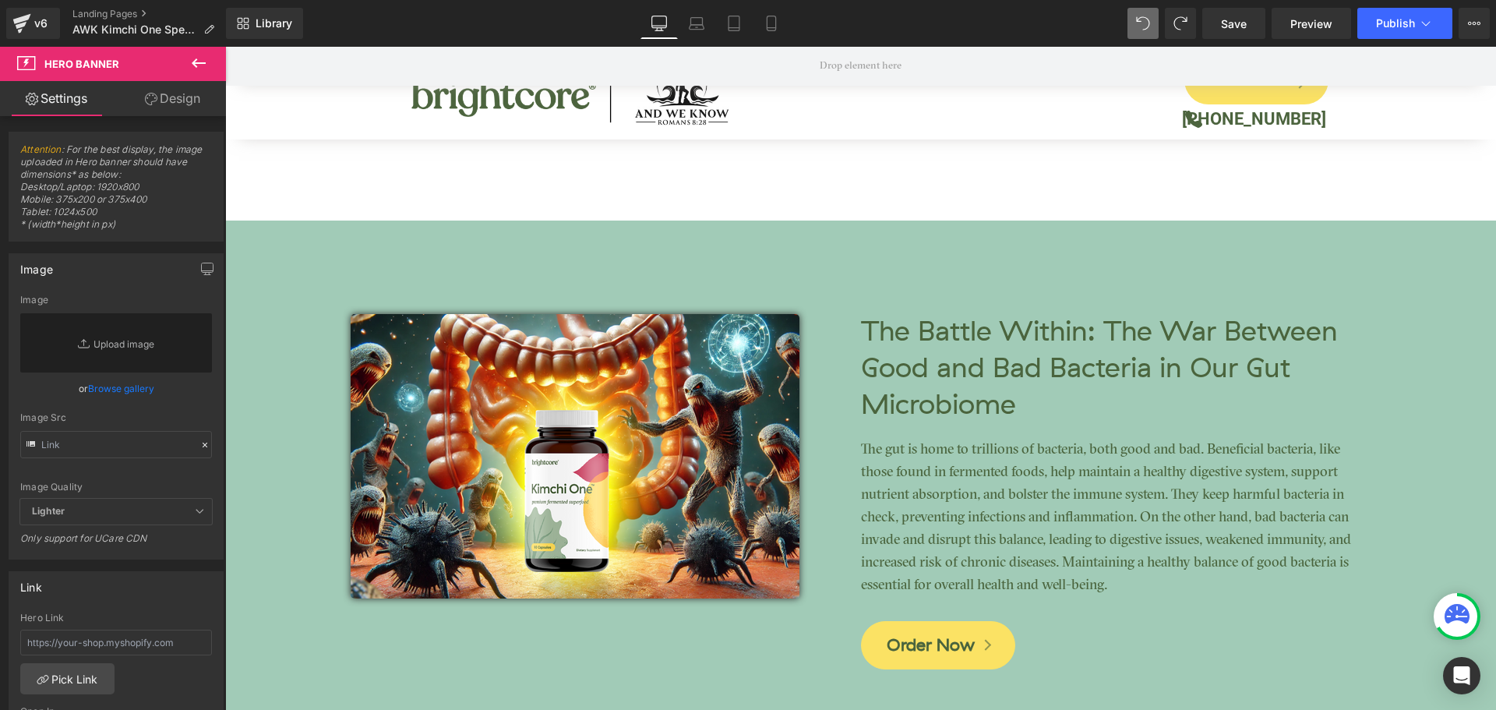
scroll to position [2253, 0]
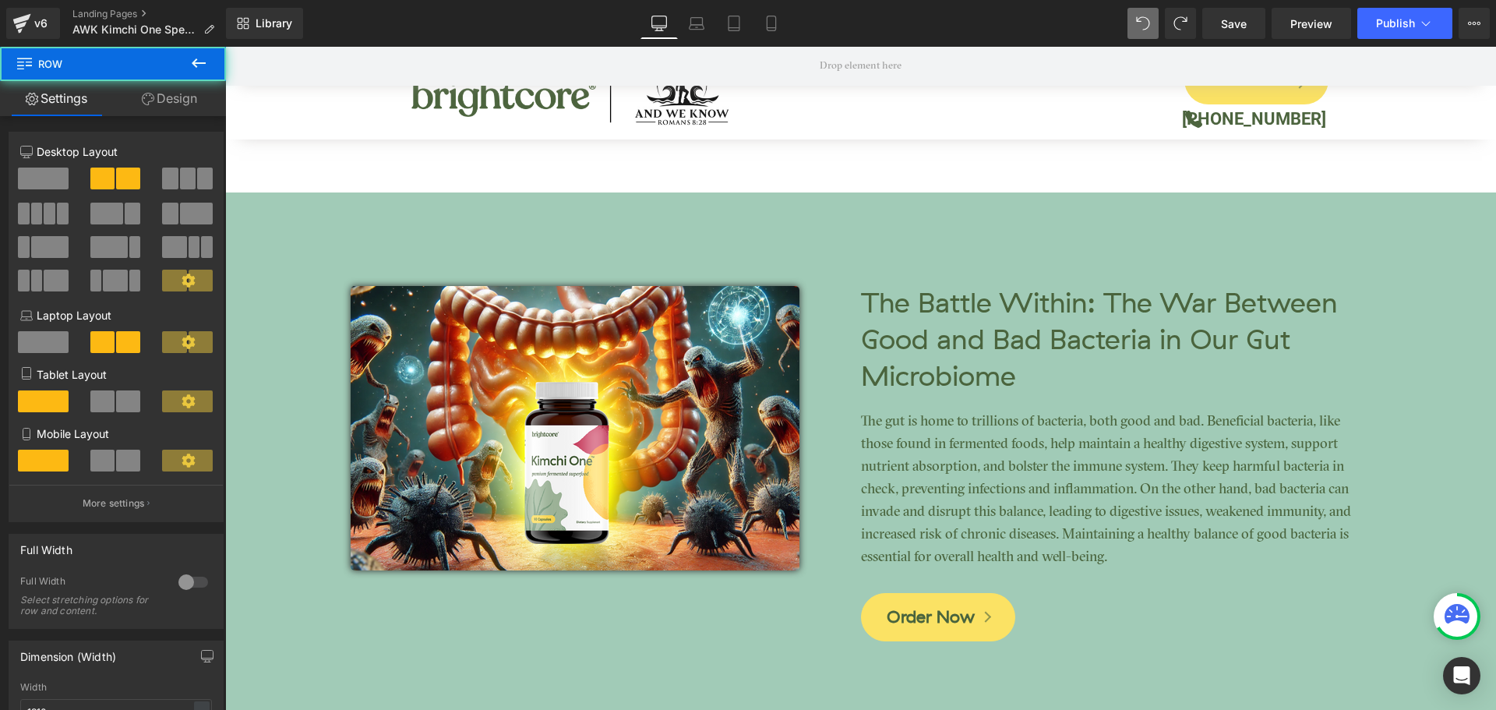
click at [355, 231] on div "Image The Battle Within: The War Between Good and Bad Bacteria in Our Gut Micro…" at bounding box center [861, 420] width 1020 height 456
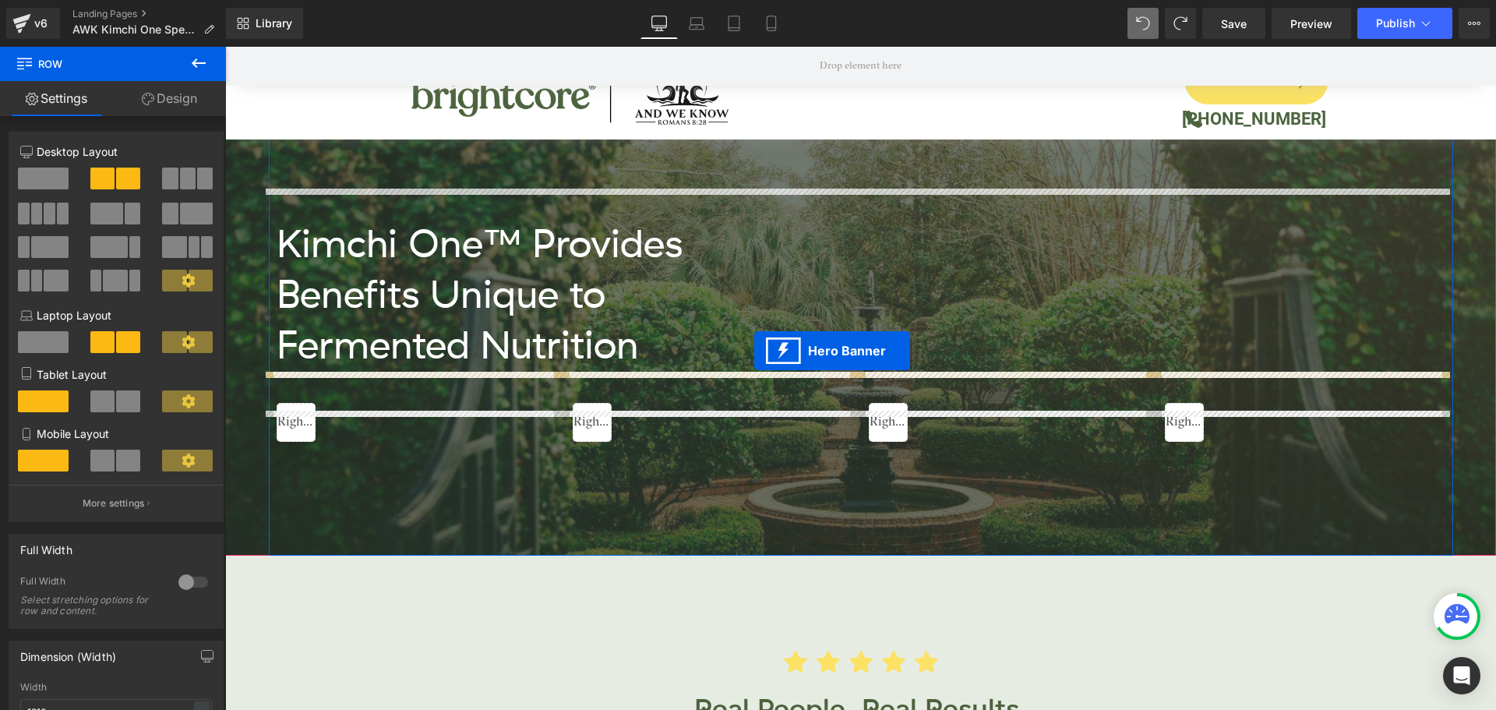
scroll to position [2409, 0]
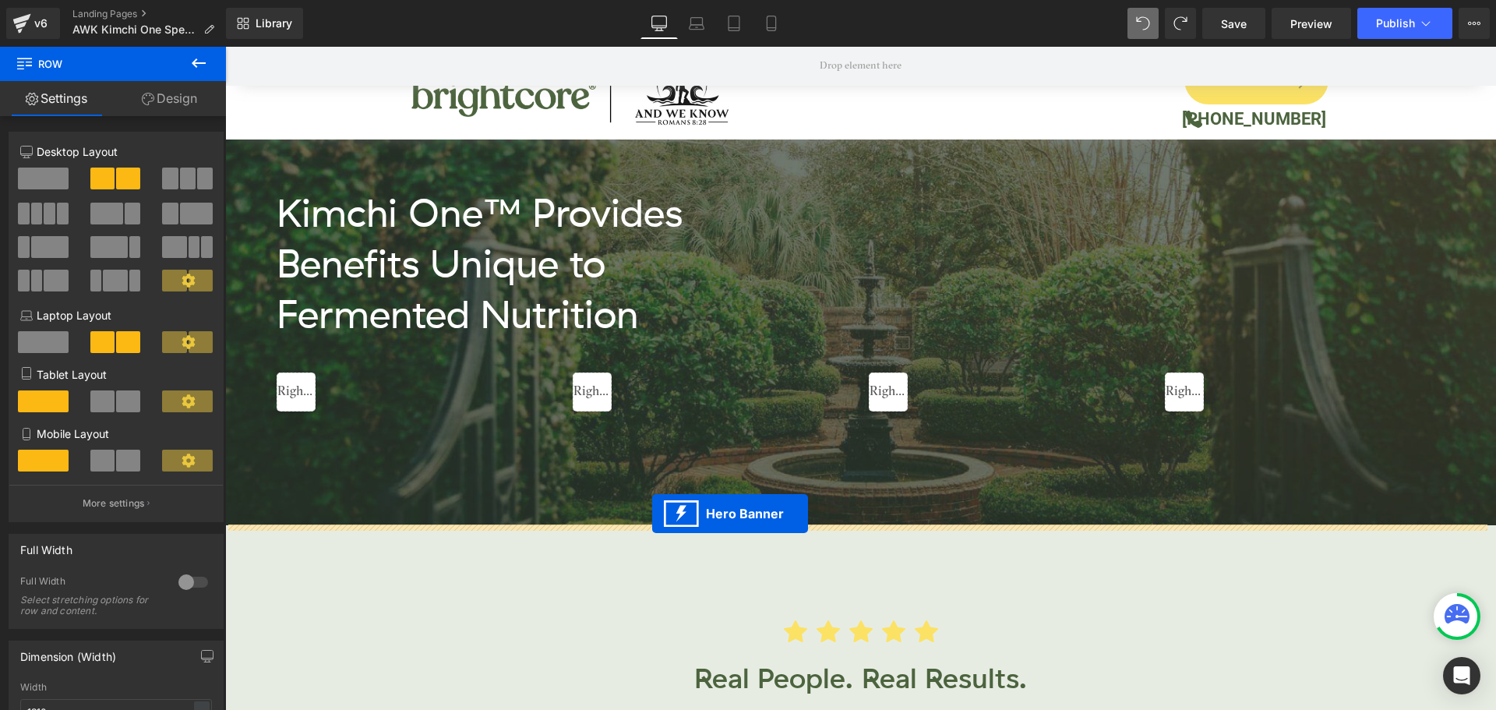
drag, startPoint x: 808, startPoint y: 201, endPoint x: 652, endPoint y: 513, distance: 349.1
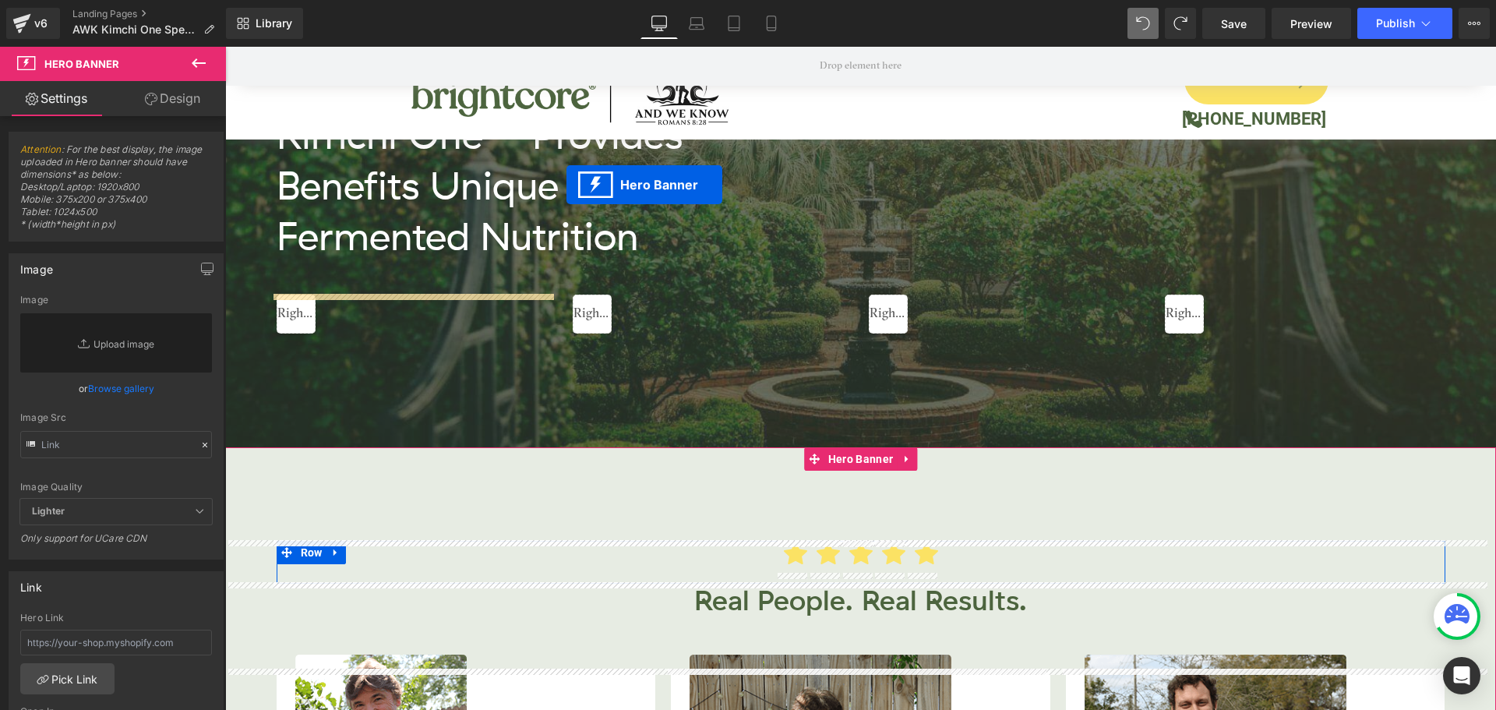
scroll to position [2424, 0]
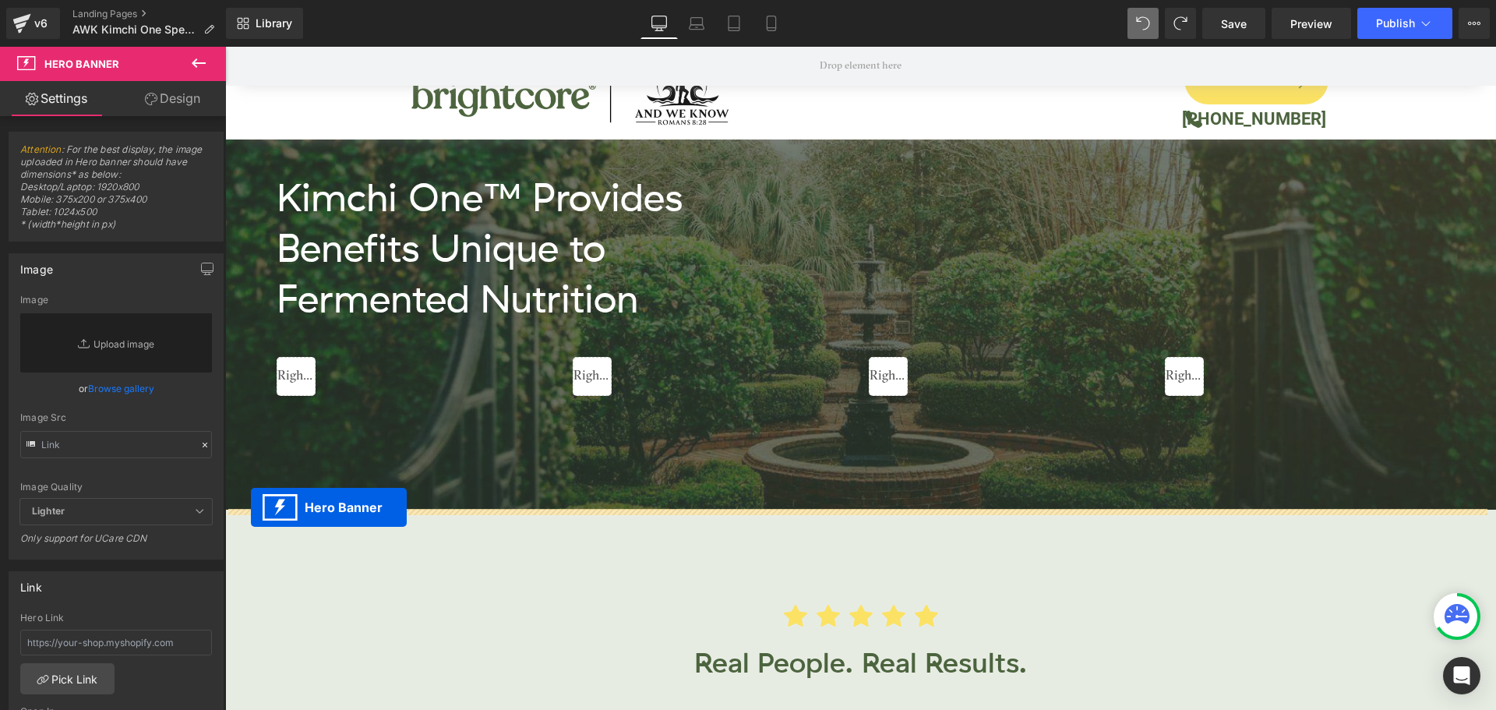
drag, startPoint x: 809, startPoint y: 280, endPoint x: 251, endPoint y: 507, distance: 602.4
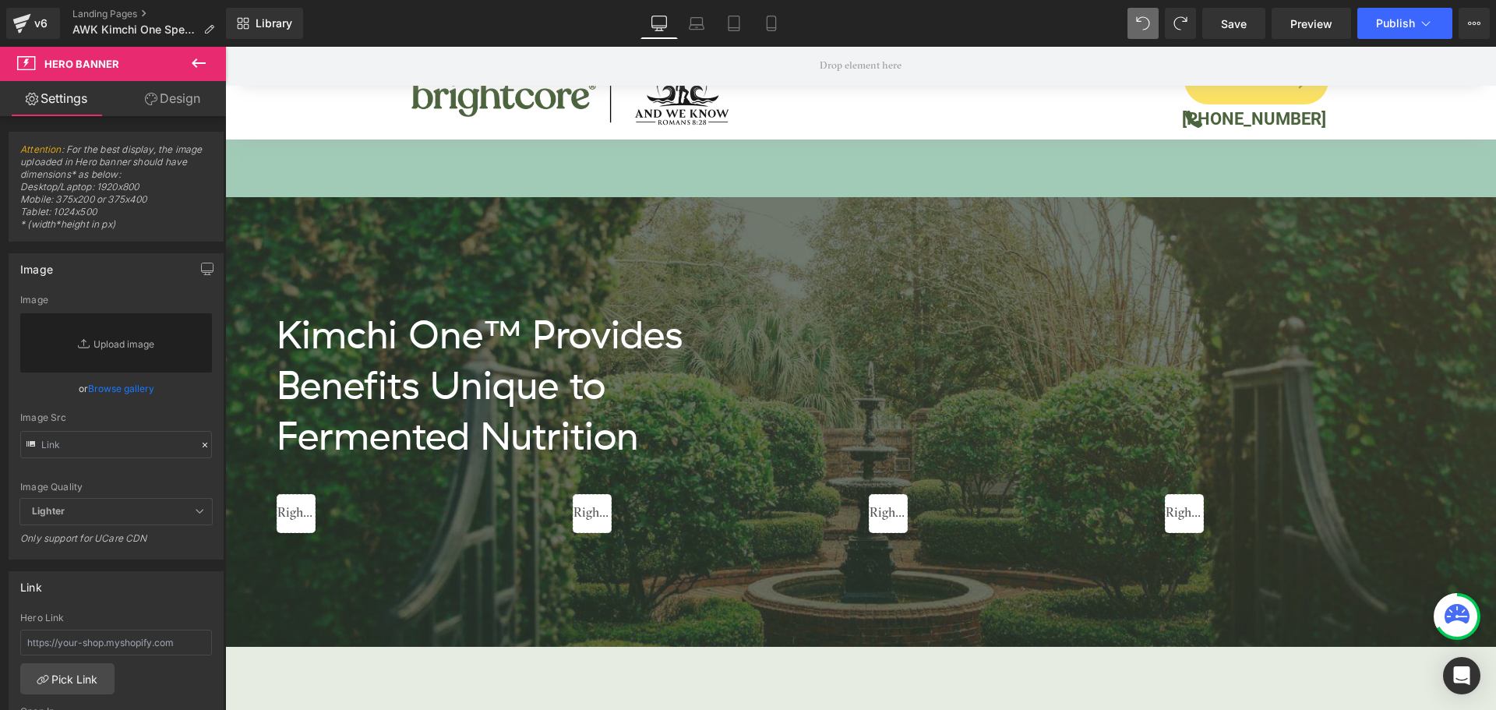
scroll to position [2954, 0]
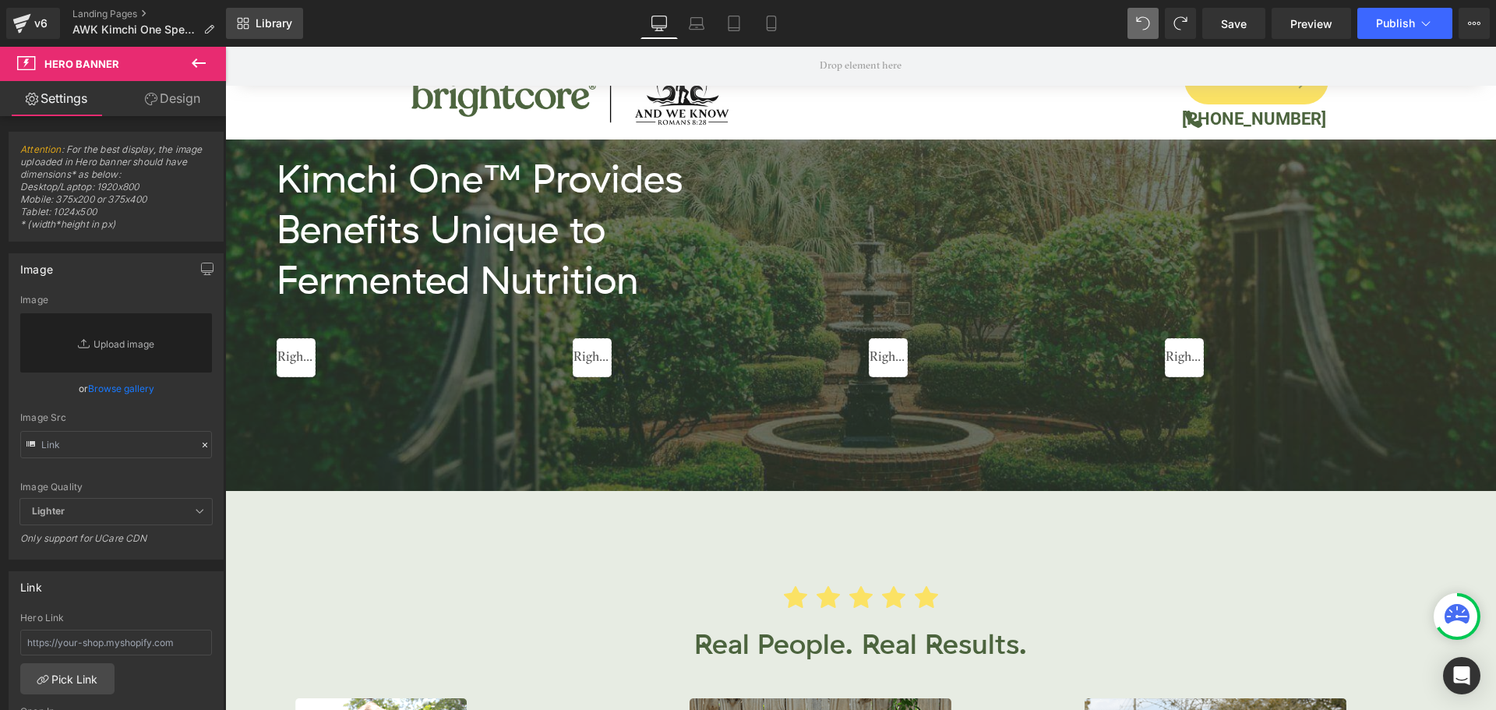
click at [268, 29] on span "Library" at bounding box center [274, 23] width 37 height 14
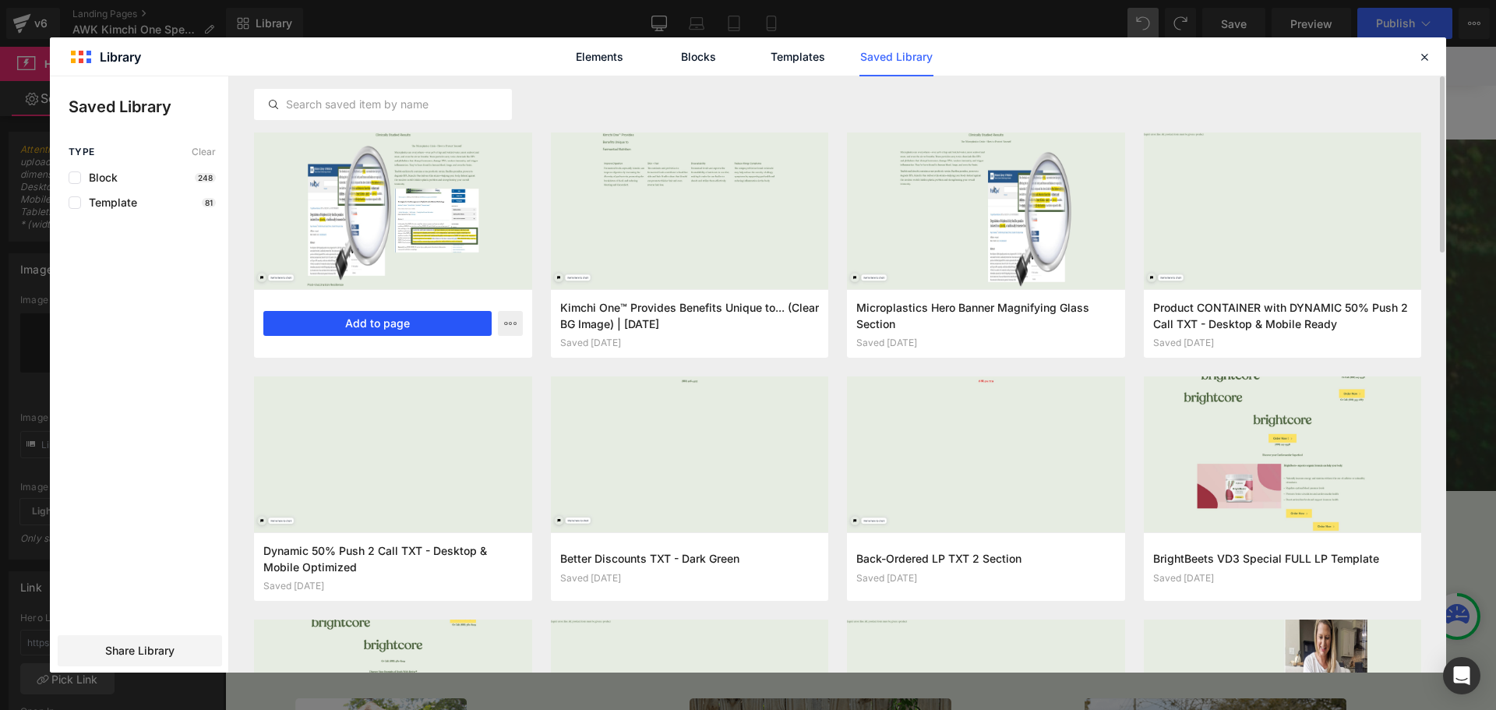
click at [404, 322] on button "Add to page" at bounding box center [377, 323] width 228 height 25
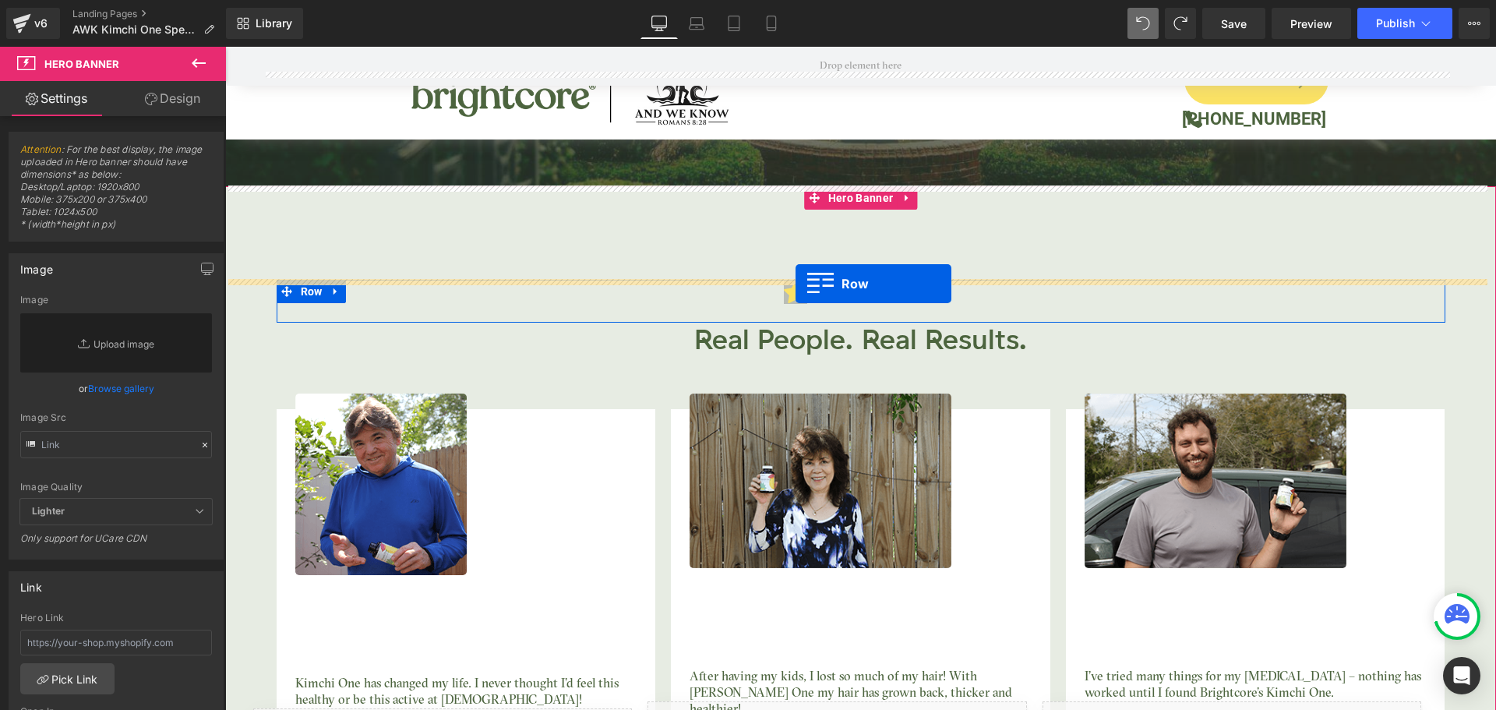
scroll to position [2947, 0]
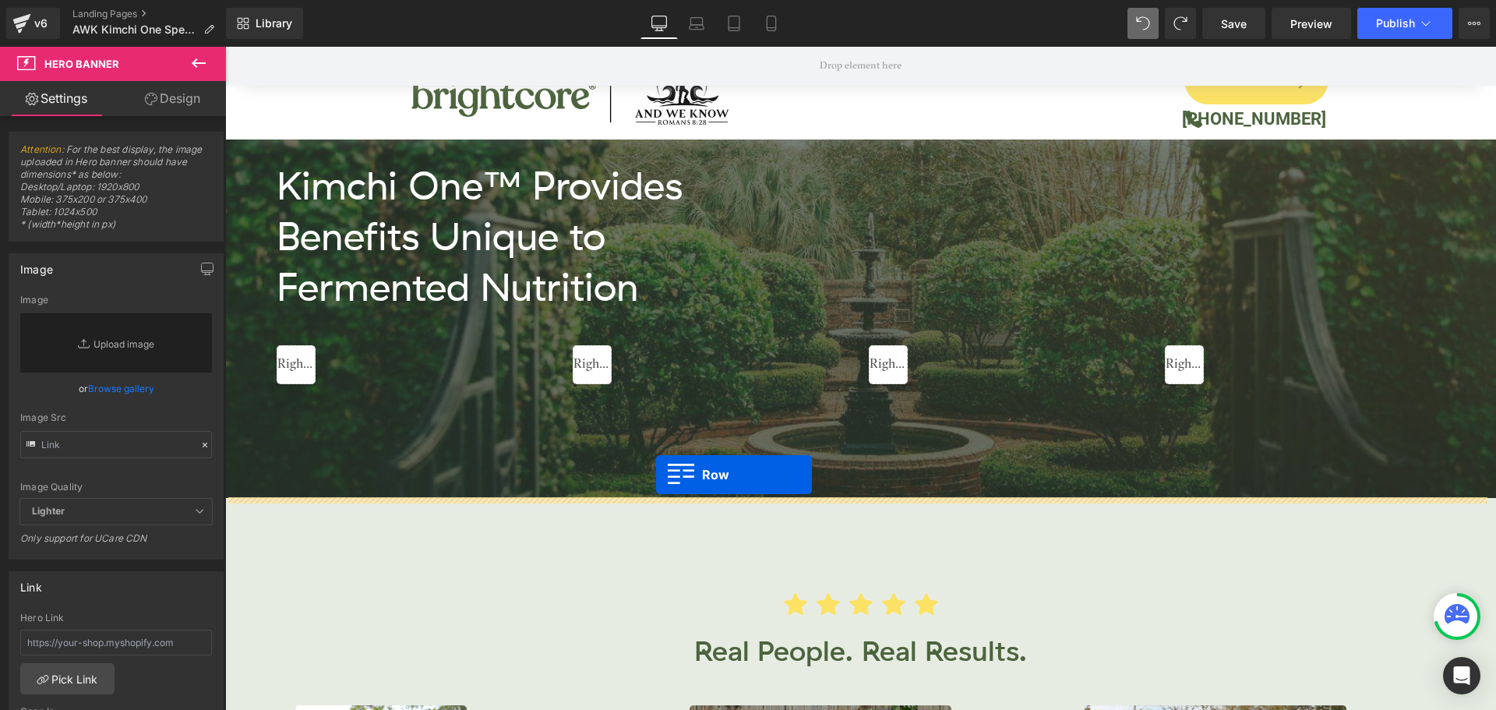
drag, startPoint x: 235, startPoint y: 273, endPoint x: 656, endPoint y: 474, distance: 466.5
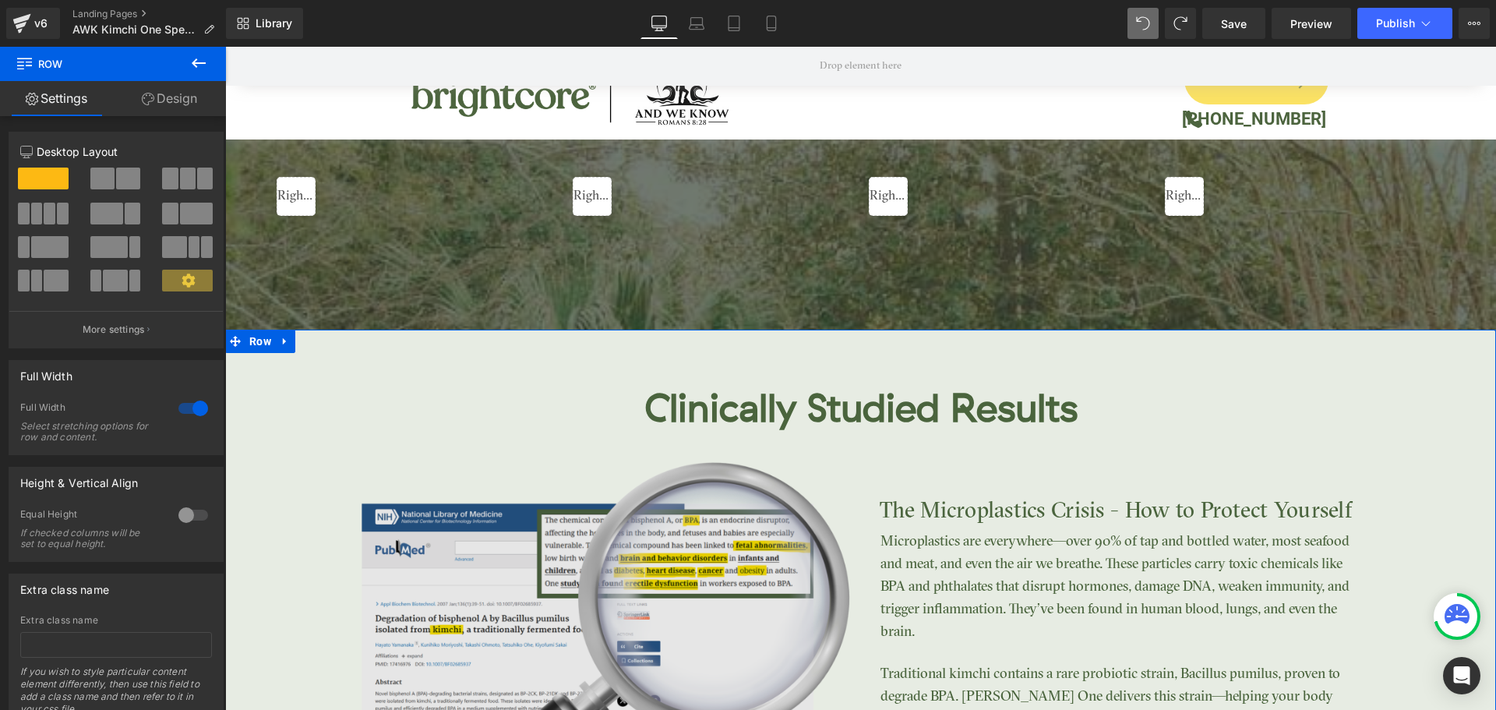
scroll to position [3259, 0]
